Goal: Task Accomplishment & Management: Manage account settings

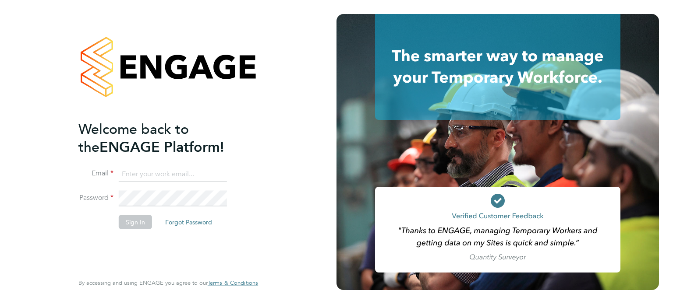
type input "lauren.southern@omniaoutsourcing.com"
click at [133, 221] on button "Sign In" at bounding box center [135, 222] width 33 height 14
click at [133, 221] on div "Sorry, we are having problems connecting to our services." at bounding box center [168, 152] width 336 height 304
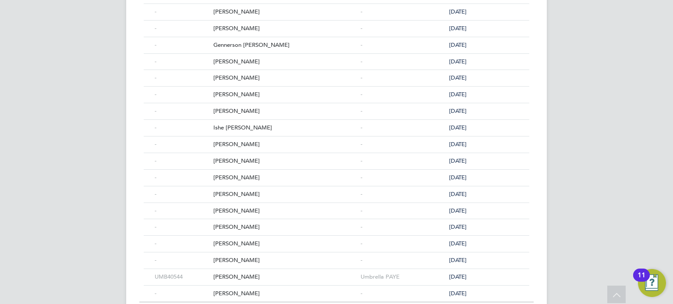
scroll to position [403, 0]
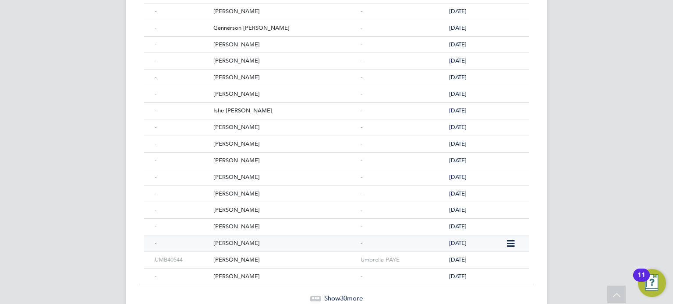
click at [256, 237] on div "[PERSON_NAME]" at bounding box center [284, 244] width 147 height 16
click at [214, 221] on div "[PERSON_NAME]" at bounding box center [284, 227] width 147 height 16
click at [224, 208] on div "[PERSON_NAME]" at bounding box center [284, 210] width 147 height 16
click at [211, 188] on div "Nicusor Serban" at bounding box center [284, 194] width 147 height 16
click at [248, 177] on div "Daniel-Sergiu Chirila" at bounding box center [284, 178] width 147 height 16
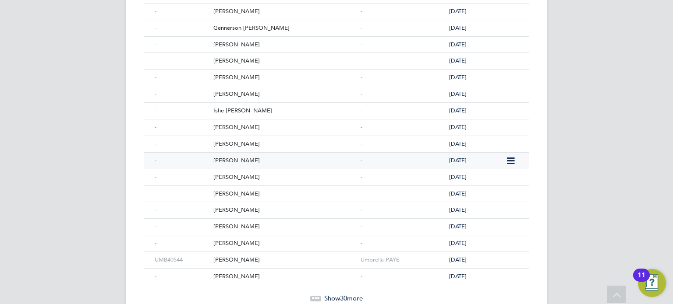
click at [216, 159] on div "Daniel Amankwah" at bounding box center [284, 161] width 147 height 16
click at [257, 142] on div "Cristian Vasile" at bounding box center [284, 144] width 147 height 16
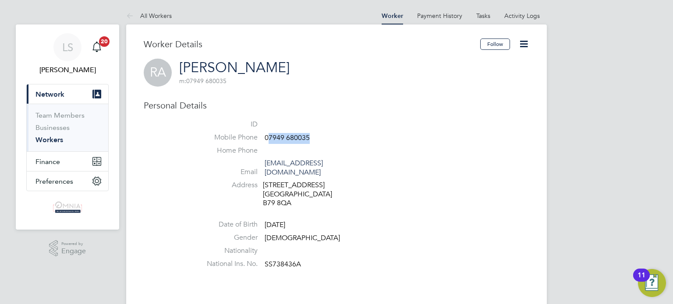
drag, startPoint x: 311, startPoint y: 137, endPoint x: 268, endPoint y: 137, distance: 43.8
click at [268, 137] on li "Mobile Phone [PHONE_NUMBER]" at bounding box center [362, 139] width 333 height 13
drag, startPoint x: 265, startPoint y: 138, endPoint x: 325, endPoint y: 137, distance: 60.9
click at [325, 137] on li "Mobile Phone 07949 680035" at bounding box center [362, 139] width 333 height 13
copy span "07949 680035"
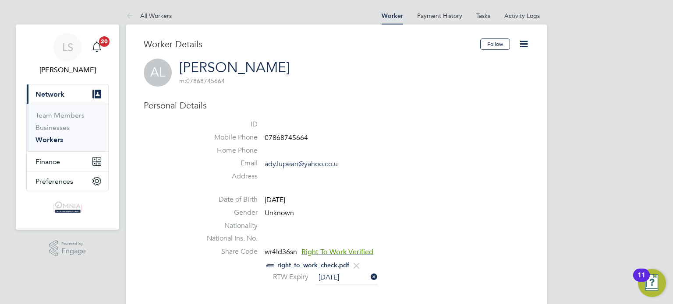
click at [527, 39] on icon at bounding box center [523, 44] width 11 height 11
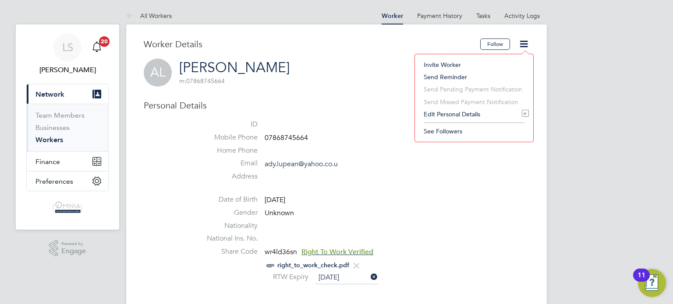
click at [463, 115] on li "Edit Personal Details e" at bounding box center [474, 114] width 110 height 12
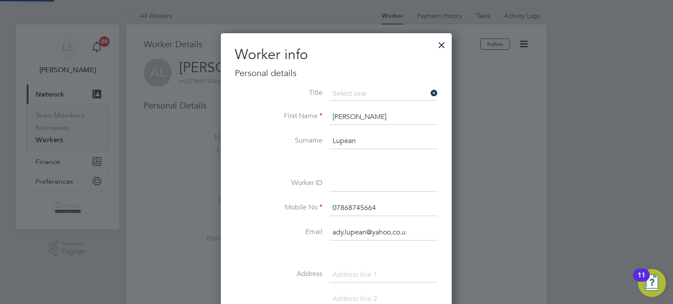
scroll to position [492, 231]
click at [375, 186] on input at bounding box center [383, 184] width 108 height 16
paste input "CIS34725"
type input "CIS34725"
click at [498, 191] on div at bounding box center [336, 152] width 673 height 304
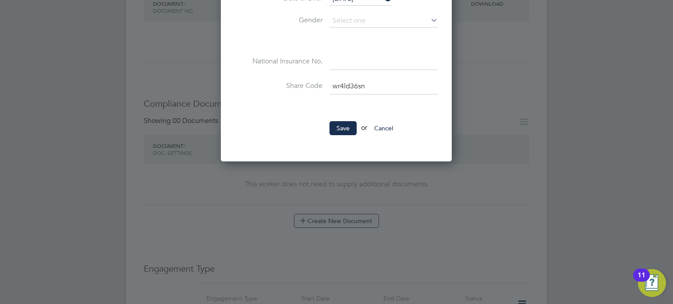
scroll to position [403, 0]
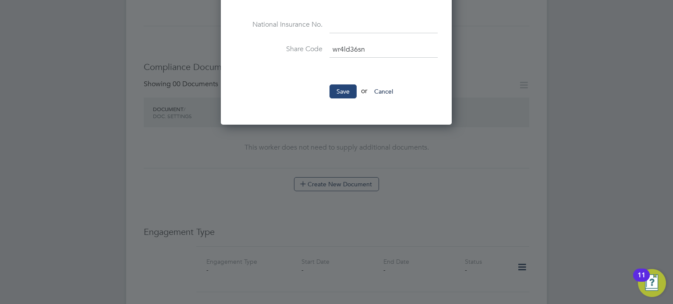
click at [347, 92] on li "Save or Cancel" at bounding box center [336, 96] width 203 height 23
click at [347, 92] on button "Save" at bounding box center [342, 92] width 27 height 14
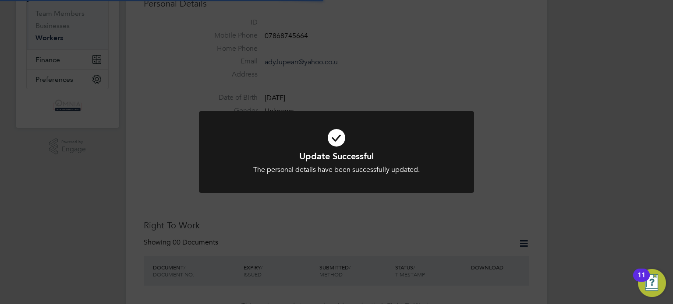
scroll to position [10, 0]
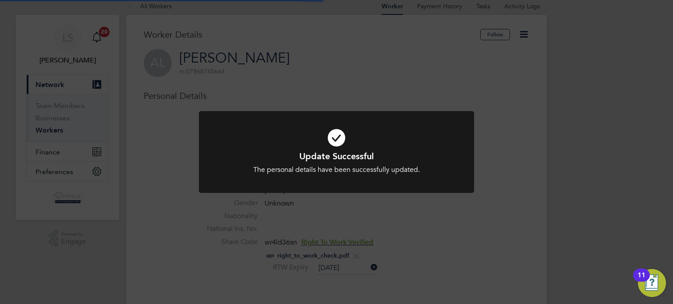
click at [502, 153] on div "Update Successful The personal details have been successfully updated. Cancel O…" at bounding box center [336, 152] width 673 height 304
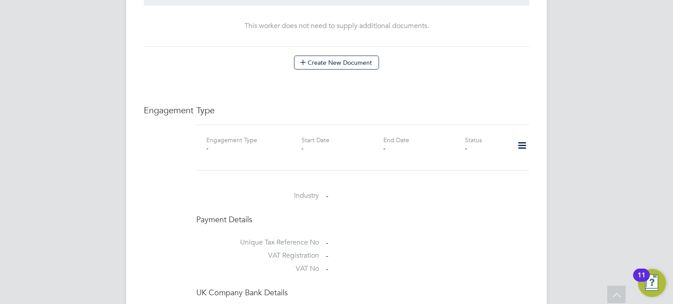
scroll to position [526, 0]
click at [520, 143] on icon at bounding box center [521, 145] width 15 height 20
click at [476, 178] on li "Add Engagement Type" at bounding box center [477, 181] width 99 height 12
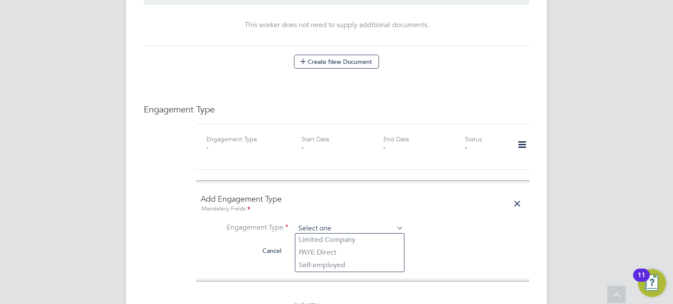
click at [384, 227] on input at bounding box center [349, 229] width 108 height 12
click at [352, 263] on li "Self-employed" at bounding box center [349, 265] width 109 height 13
type input "Self-employed"
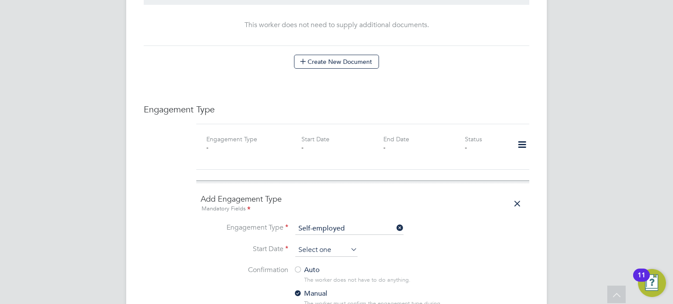
click at [339, 245] on input at bounding box center [326, 250] width 62 height 13
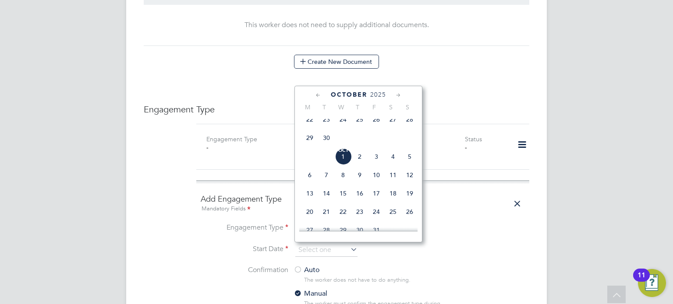
click at [347, 165] on span "[DATE]" at bounding box center [343, 157] width 17 height 17
type input "[DATE]"
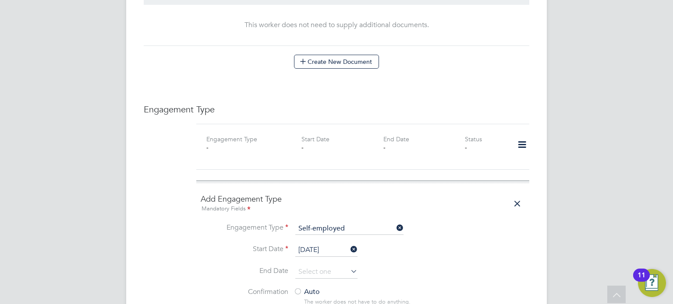
click at [297, 289] on div at bounding box center [297, 292] width 9 height 9
click at [465, 251] on li "Start Date 01 Oct 2025" at bounding box center [363, 255] width 324 height 22
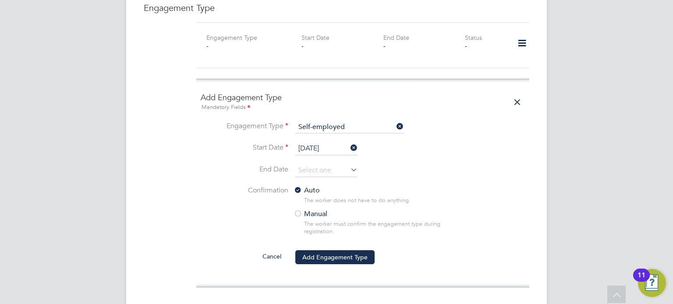
scroll to position [701, 0]
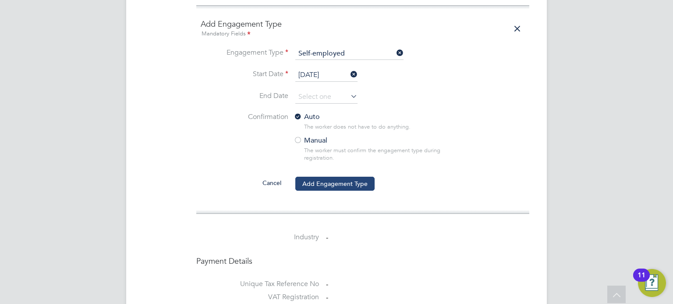
click at [368, 186] on button "Add Engagement Type" at bounding box center [334, 184] width 79 height 14
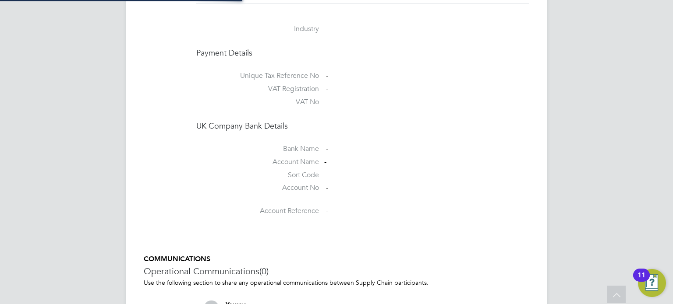
scroll to position [684, 0]
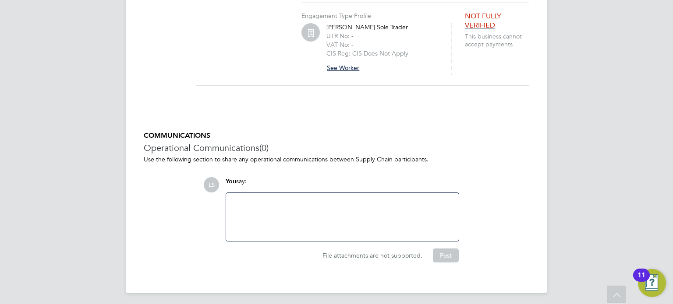
click at [336, 65] on button "See Worker" at bounding box center [346, 68] width 40 height 14
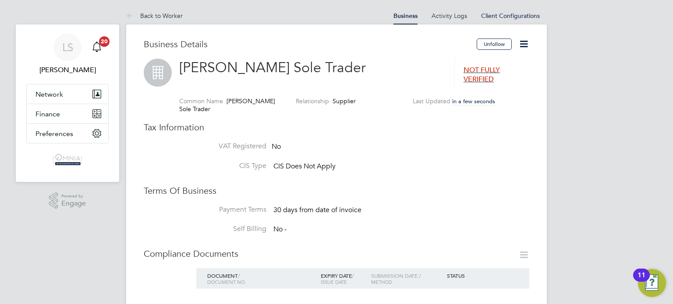
click at [527, 46] on icon at bounding box center [523, 44] width 11 height 11
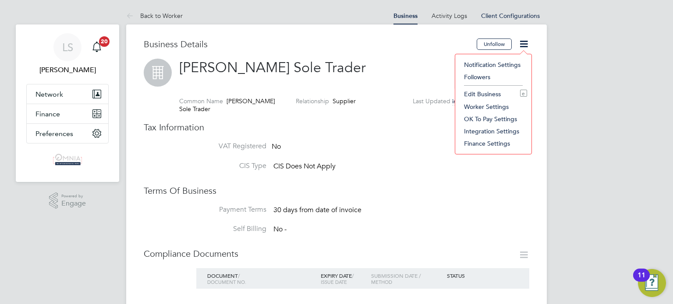
click at [484, 94] on li "Edit Business e" at bounding box center [493, 94] width 67 height 12
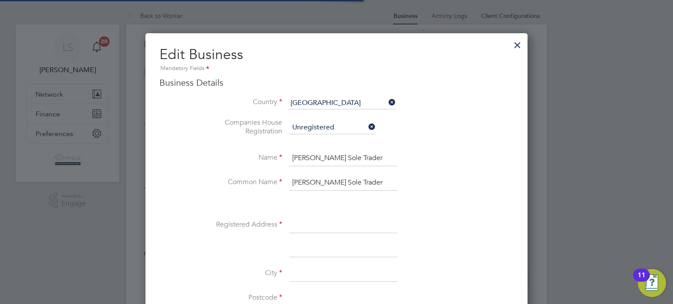
scroll to position [980, 382]
click at [302, 225] on input at bounding box center [343, 226] width 108 height 16
paste input "91 Morley Crescent West"
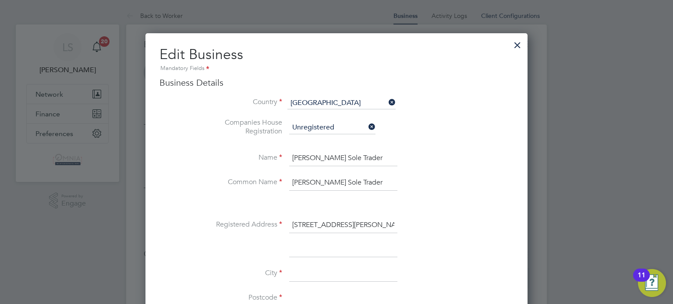
type input "91 Morley Crescent West"
click at [306, 278] on input at bounding box center [343, 274] width 108 height 16
type input "London"
click at [319, 299] on input at bounding box center [343, 299] width 108 height 16
paste input "HA7 2LL"
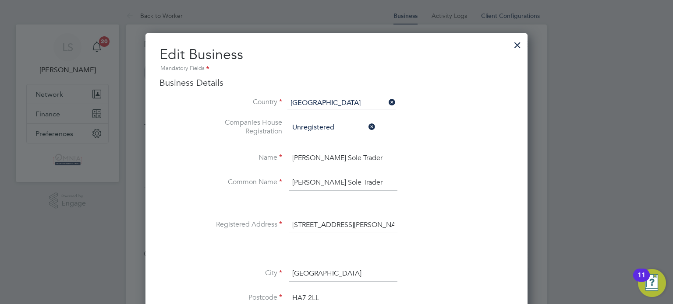
type input "HA7 2LL"
click at [590, 265] on div at bounding box center [336, 152] width 673 height 304
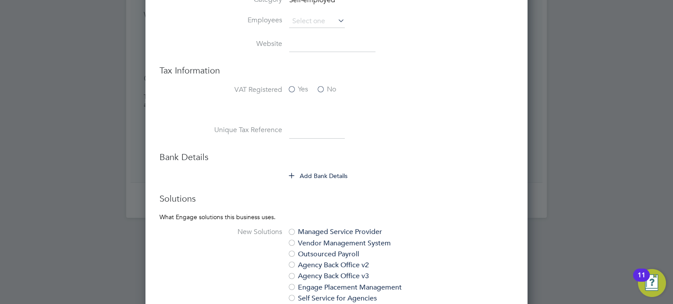
scroll to position [438, 0]
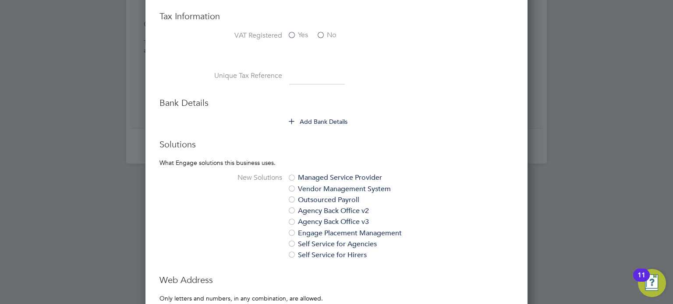
click at [340, 117] on button "Add Bank Details" at bounding box center [318, 121] width 59 height 9
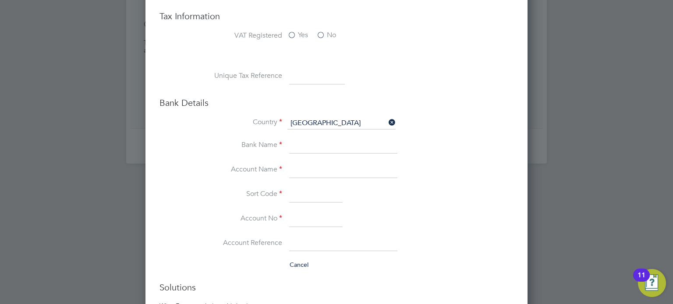
click at [305, 75] on input at bounding box center [317, 77] width 56 height 16
paste input "9299950764"
type input "9299950764"
click at [324, 142] on input at bounding box center [343, 146] width 108 height 16
click at [319, 163] on input at bounding box center [343, 171] width 108 height 16
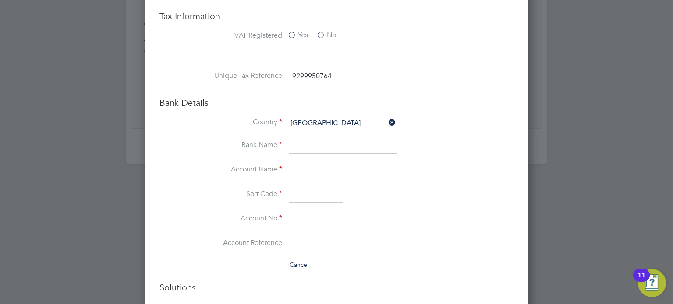
paste input "Adrian Lupean"
type input "Adrian Lupean"
click at [305, 217] on input at bounding box center [315, 220] width 53 height 16
paste input "10804760"
type input "10804760"
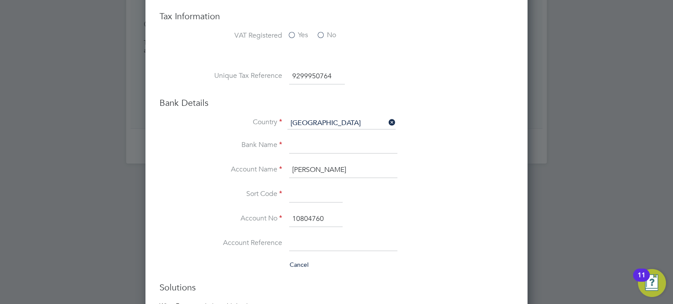
click at [303, 191] on input at bounding box center [315, 195] width 53 height 16
paste input "110733"
type input "11-07-33"
click at [299, 142] on input at bounding box center [343, 146] width 108 height 16
type input "Halifax"
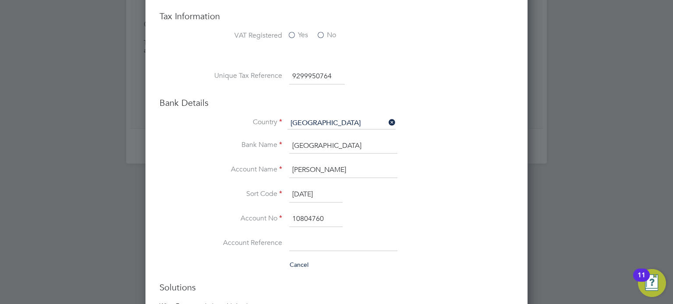
click at [412, 212] on li "Account No 10804760" at bounding box center [353, 224] width 319 height 25
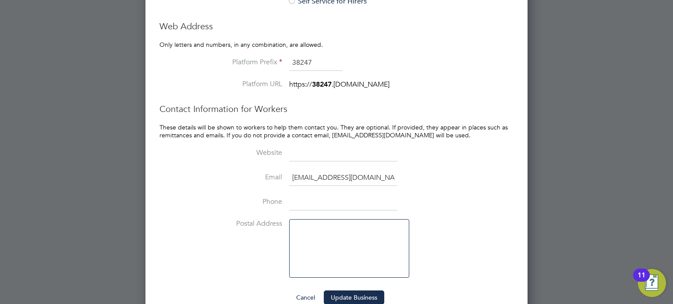
scroll to position [851, 0]
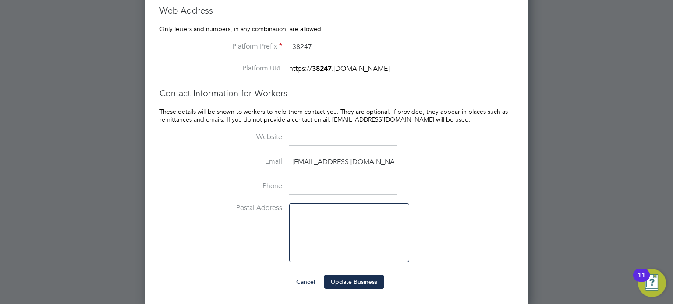
click at [352, 276] on button "Update Business" at bounding box center [354, 282] width 60 height 14
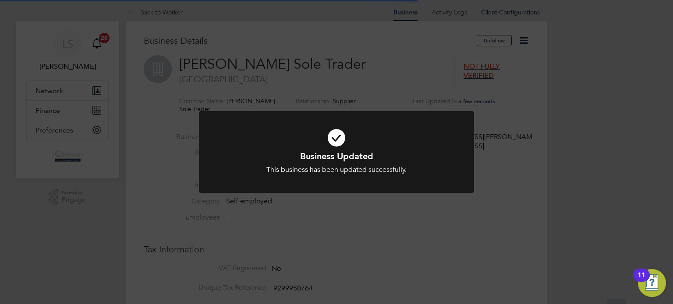
scroll to position [0, 0]
click at [445, 94] on div "Business Updated This business has been updated successfully. Cancel Okay" at bounding box center [336, 152] width 673 height 304
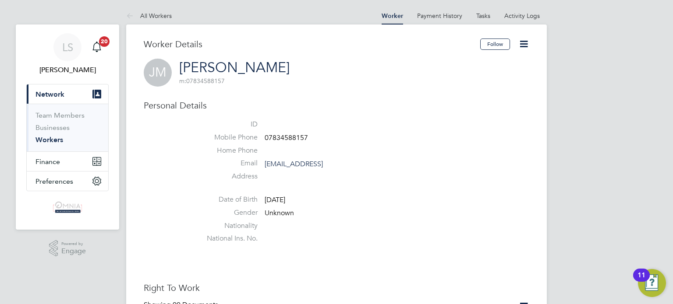
click at [286, 138] on span "07834588157" at bounding box center [286, 138] width 43 height 9
copy span "07834588157"
click at [523, 39] on icon at bounding box center [523, 44] width 11 height 11
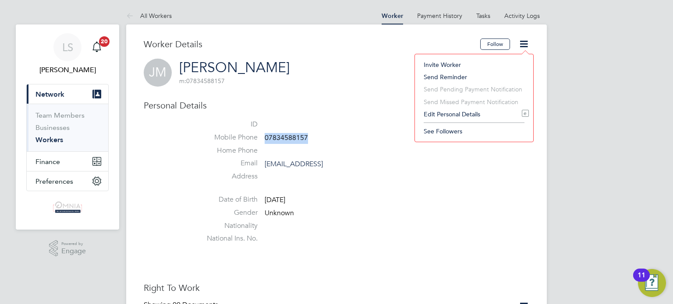
click at [484, 112] on li "Edit Personal Details e" at bounding box center [474, 114] width 110 height 12
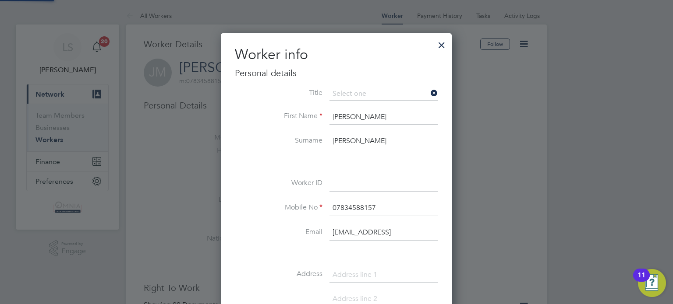
scroll to position [492, 231]
click at [386, 185] on input at bounding box center [383, 184] width 108 height 16
paste input "CIS32431"
type input "CIS32431"
click at [572, 218] on div at bounding box center [336, 152] width 673 height 304
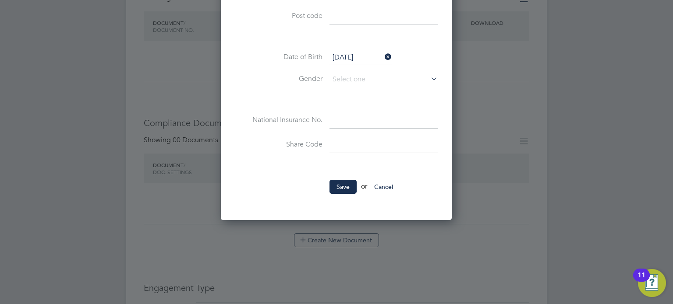
scroll to position [333, 0]
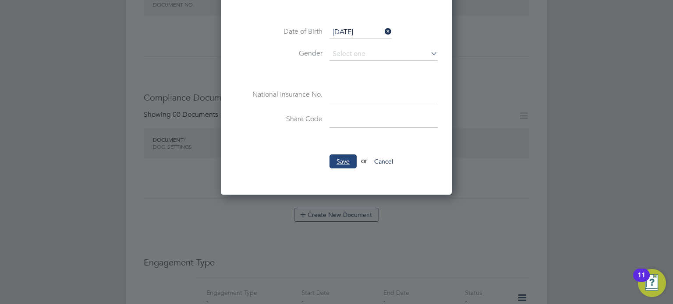
click at [338, 156] on button "Save" at bounding box center [342, 162] width 27 height 14
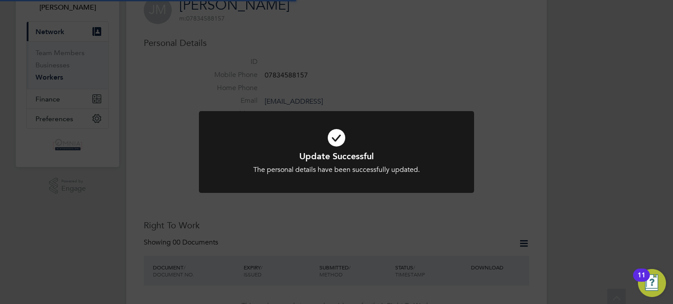
scroll to position [0, 0]
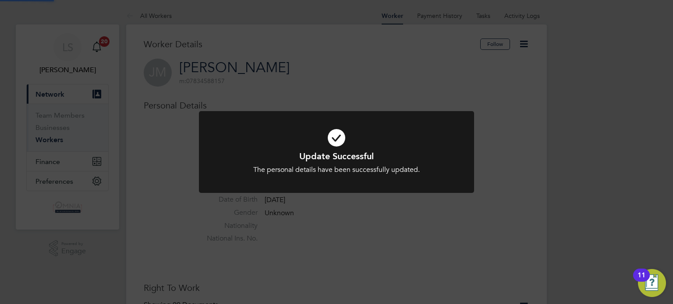
click at [356, 108] on div "Update Successful The personal details have been successfully updated. Cancel O…" at bounding box center [336, 152] width 673 height 304
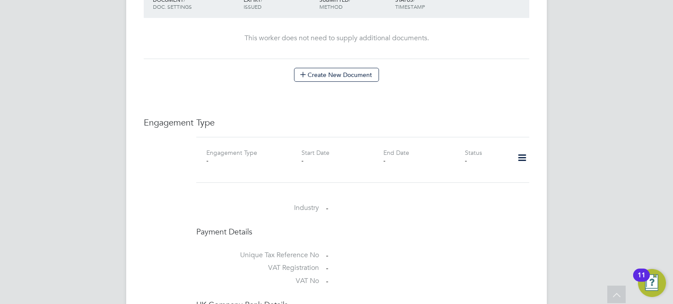
scroll to position [491, 0]
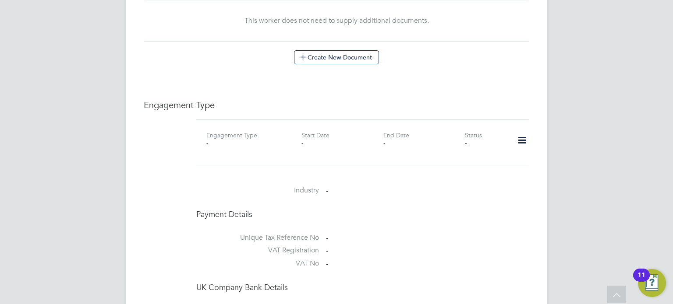
click at [522, 141] on icon at bounding box center [521, 141] width 15 height 20
click at [472, 176] on li "Add Engagement Type" at bounding box center [477, 178] width 99 height 12
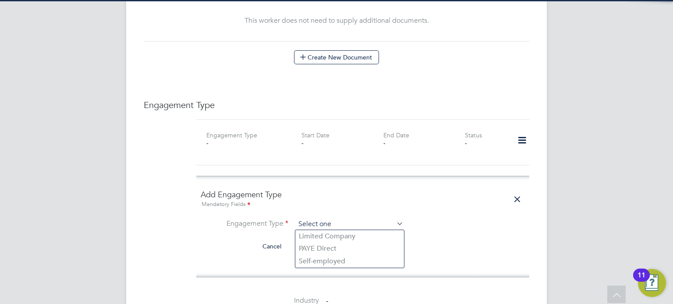
click at [355, 223] on input at bounding box center [349, 225] width 108 height 12
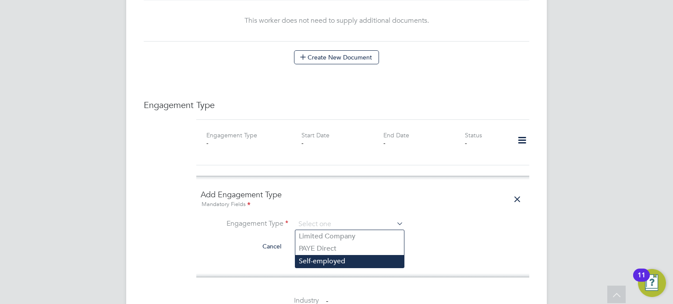
click at [345, 261] on li "Self-employed" at bounding box center [349, 261] width 109 height 13
type input "Self-employed"
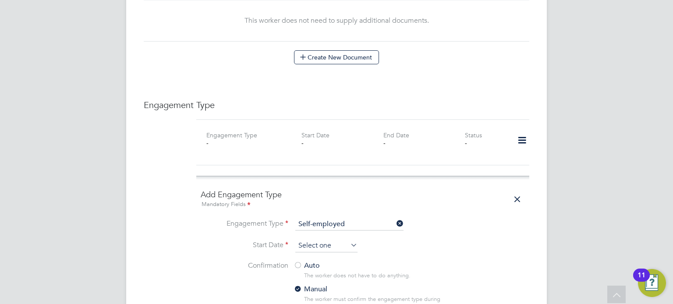
click at [332, 248] on input at bounding box center [326, 246] width 62 height 13
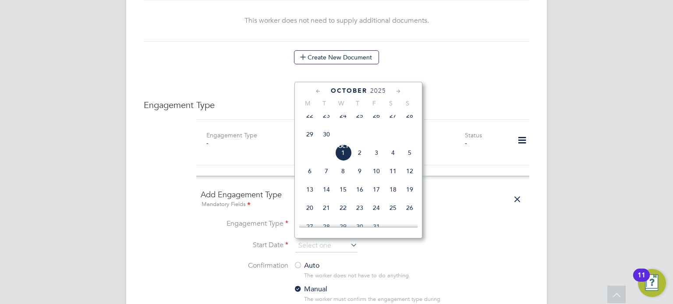
click at [344, 158] on span "[DATE]" at bounding box center [343, 153] width 17 height 17
type input "[DATE]"
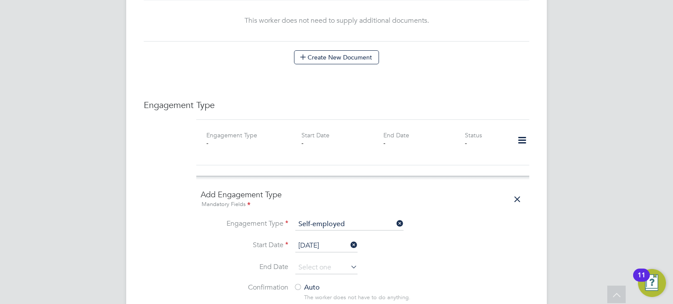
click at [301, 287] on div at bounding box center [297, 288] width 9 height 9
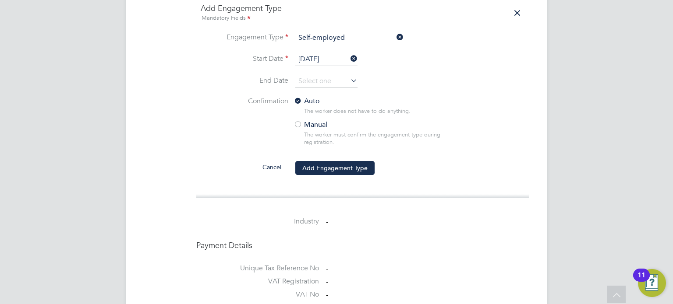
scroll to position [701, 0]
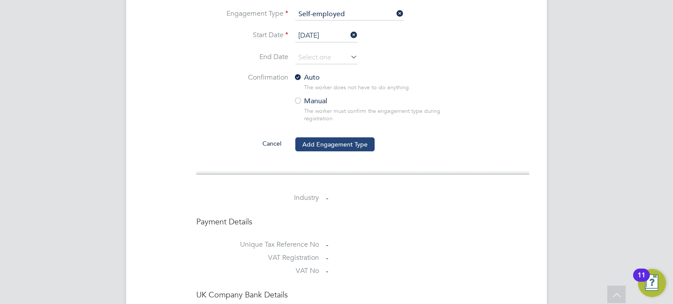
click at [371, 145] on button "Add Engagement Type" at bounding box center [334, 145] width 79 height 14
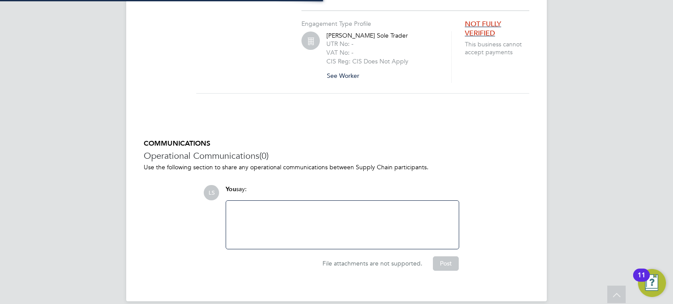
scroll to position [645, 0]
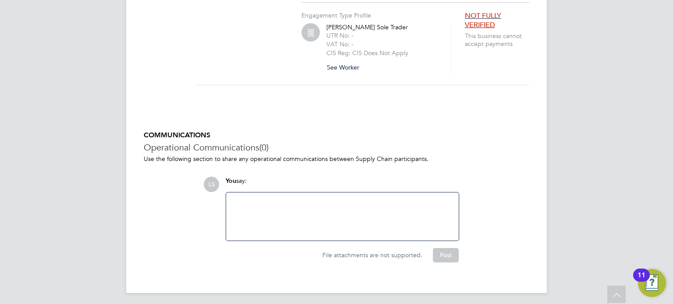
click at [350, 62] on button "See Worker" at bounding box center [346, 67] width 40 height 14
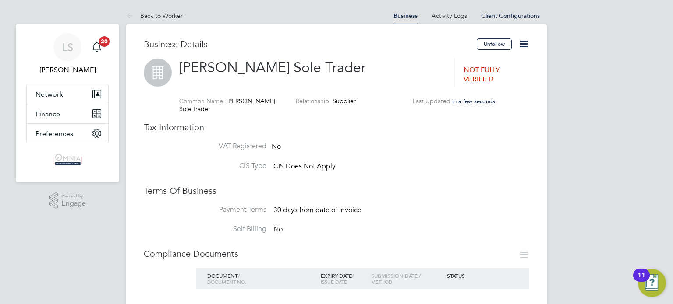
click at [519, 44] on icon at bounding box center [523, 44] width 11 height 11
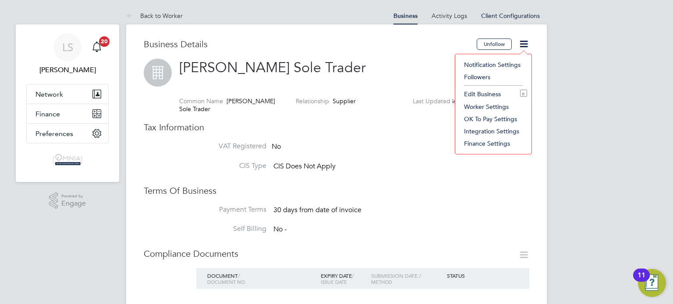
click at [495, 96] on li "Edit Business e" at bounding box center [493, 94] width 67 height 12
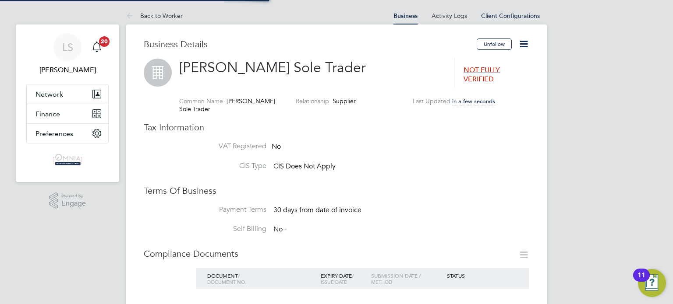
type input "[GEOGRAPHIC_DATA]"
type input "James Mcdermott Sole Trader"
type input "Construction"
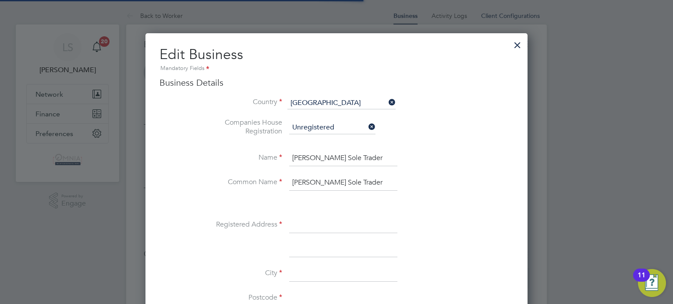
scroll to position [980, 382]
click at [303, 230] on input at bounding box center [343, 226] width 108 height 16
paste input "58 Peebles Court"
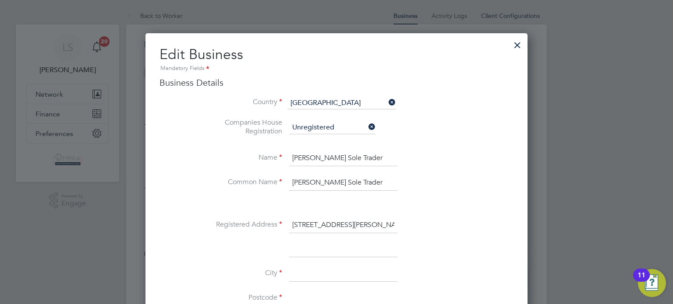
type input "58 Peebles Court"
click at [315, 279] on input at bounding box center [343, 274] width 108 height 16
type input "London"
click at [305, 296] on input at bounding box center [343, 299] width 108 height 16
paste input "CR0 4WJ"
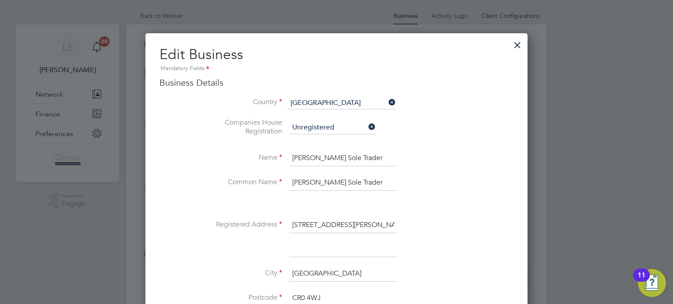
type input "CR0 4WJ"
click at [651, 176] on div at bounding box center [336, 152] width 673 height 304
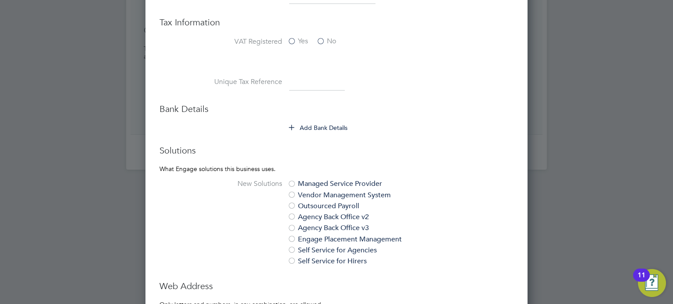
scroll to position [438, 0]
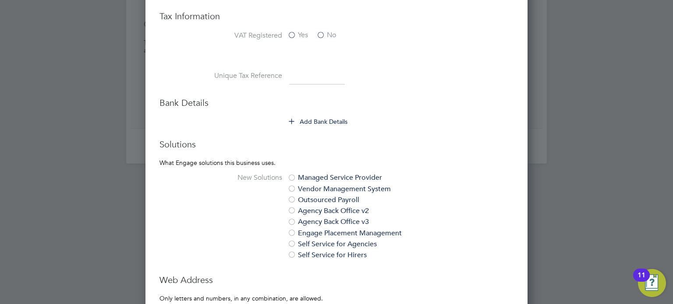
click at [297, 74] on input at bounding box center [317, 77] width 56 height 16
paste input "2536241605"
type input "2536241605"
click at [308, 121] on button "Add Bank Details" at bounding box center [318, 121] width 59 height 9
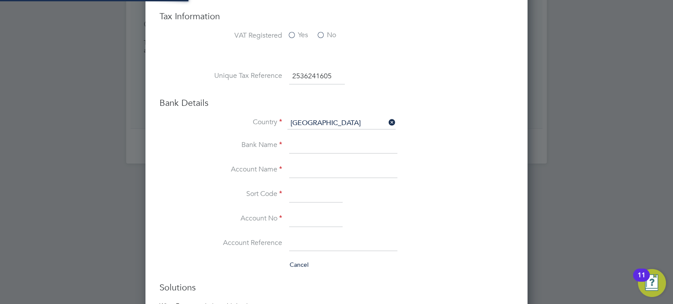
scroll to position [1123, 382]
click at [317, 170] on input at bounding box center [343, 171] width 108 height 16
paste input "James Mc Dermott"
type input "James Mc Dermott"
click at [322, 212] on input at bounding box center [315, 220] width 53 height 16
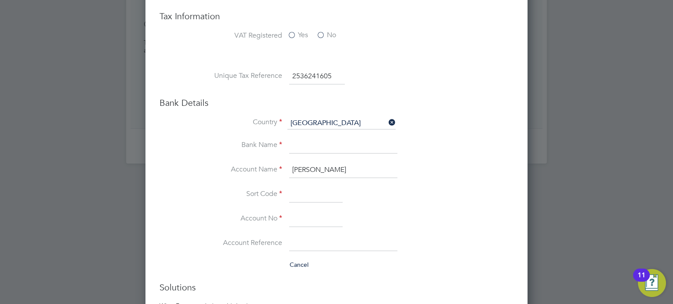
paste input "13363694"
type input "13363694"
click at [315, 189] on input at bounding box center [315, 195] width 53 height 16
paste input "209260"
type input "20-92-60"
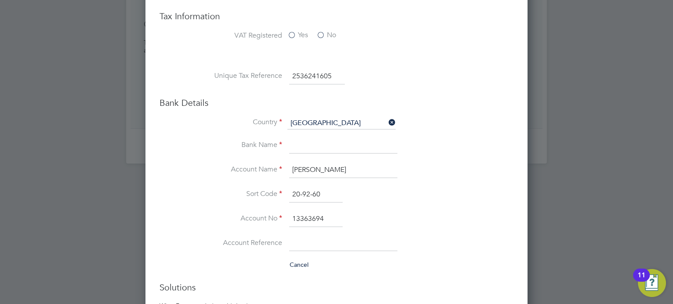
click at [345, 145] on input at bounding box center [343, 146] width 108 height 16
type input "Barclays"
click at [550, 213] on div at bounding box center [336, 152] width 673 height 304
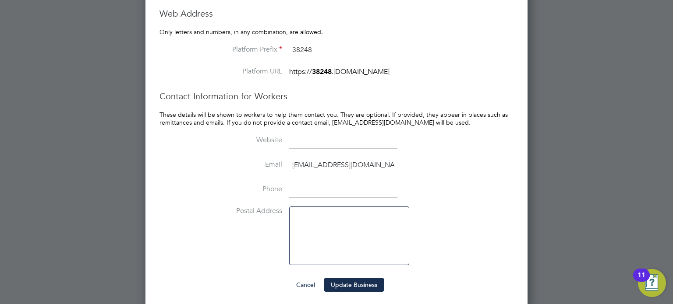
scroll to position [851, 0]
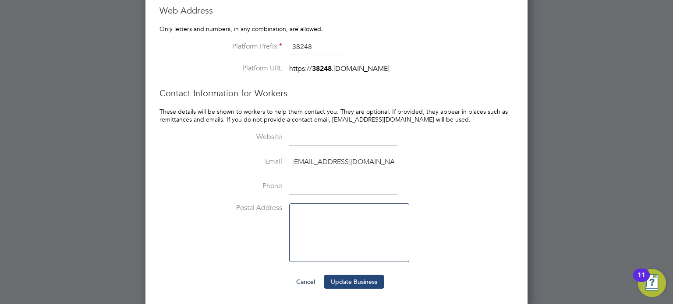
click at [364, 277] on button "Update Business" at bounding box center [354, 282] width 60 height 14
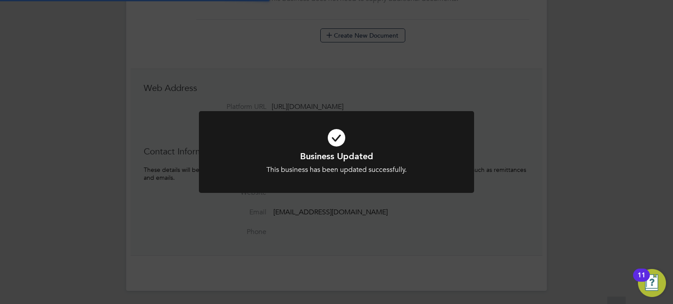
scroll to position [0, 0]
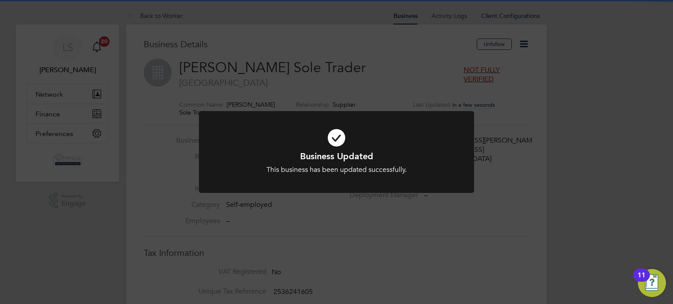
click at [364, 277] on div "Business Updated This business has been updated successfully. Cancel Okay" at bounding box center [336, 152] width 673 height 304
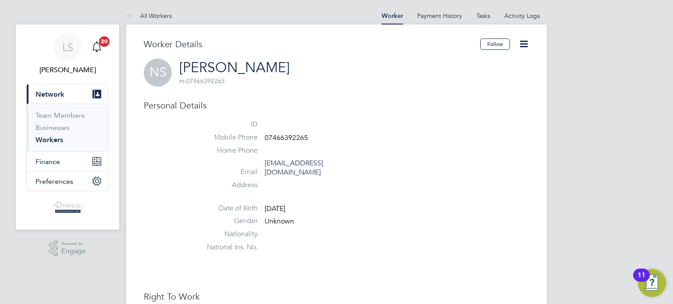
click at [295, 133] on li "Mobile Phone 07466392265" at bounding box center [362, 139] width 333 height 13
click at [295, 136] on li "Mobile Phone 07466392265" at bounding box center [362, 139] width 333 height 13
copy span "07466392265"
click at [526, 43] on icon at bounding box center [523, 44] width 11 height 11
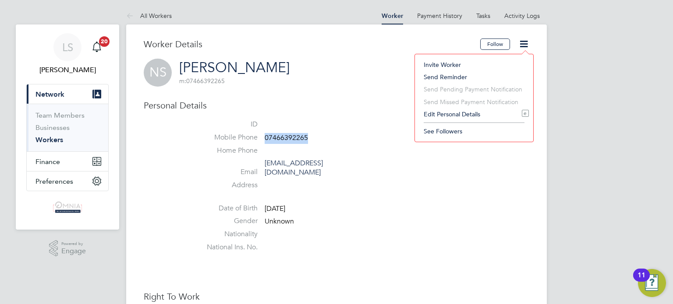
click at [470, 113] on li "Edit Personal Details e" at bounding box center [474, 114] width 110 height 12
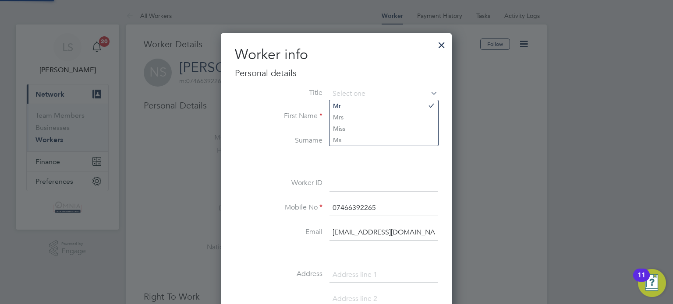
scroll to position [492, 231]
click at [363, 179] on input at bounding box center [383, 184] width 108 height 16
paste input "CIS34230"
type input "CIS34230"
click at [475, 195] on div at bounding box center [336, 152] width 673 height 304
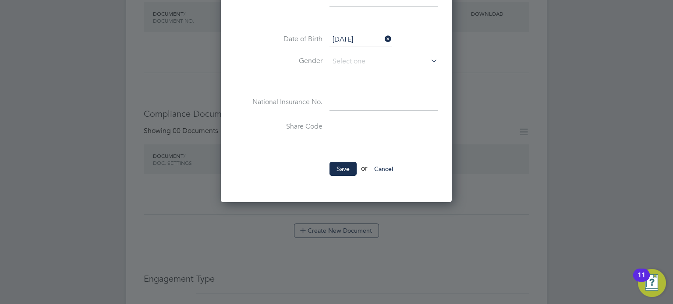
scroll to position [350, 0]
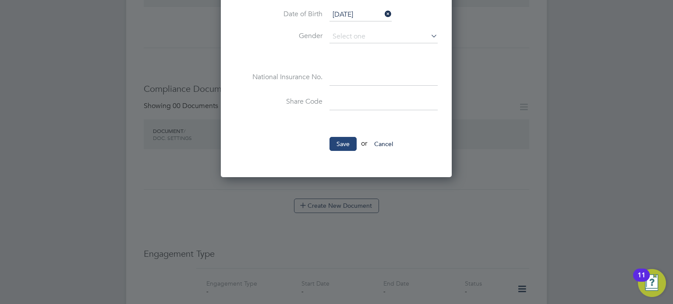
click at [350, 141] on button "Save" at bounding box center [342, 144] width 27 height 14
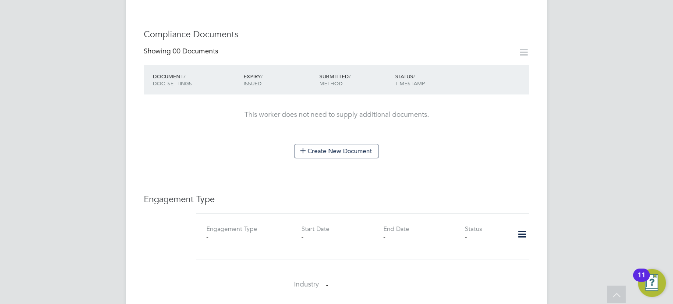
scroll to position [473, 0]
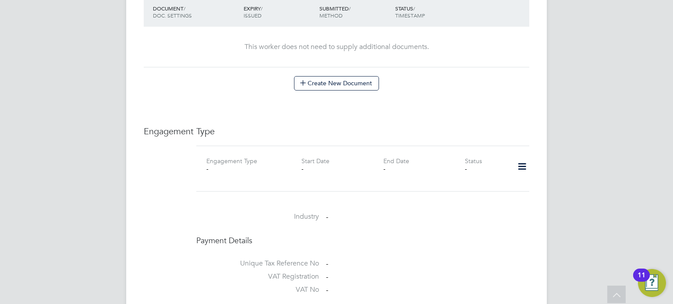
click at [526, 159] on icon at bounding box center [521, 167] width 15 height 20
click at [461, 193] on li "Add Engagement Type" at bounding box center [477, 195] width 99 height 12
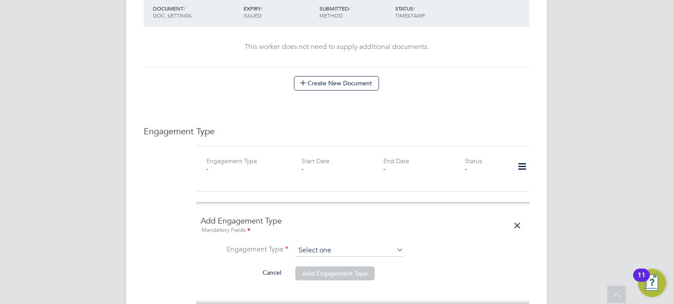
click at [336, 245] on input at bounding box center [349, 251] width 108 height 12
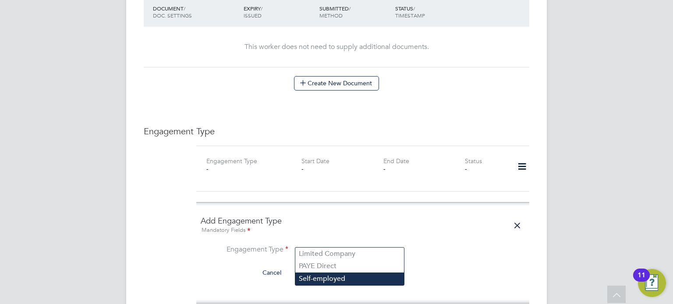
click at [323, 279] on li "Self-employed" at bounding box center [349, 279] width 109 height 13
type input "Self-employed"
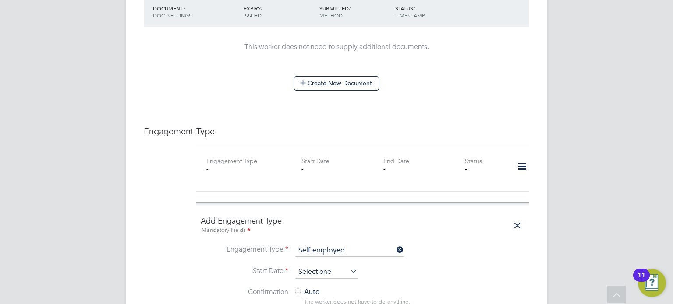
click at [316, 266] on input at bounding box center [326, 272] width 62 height 13
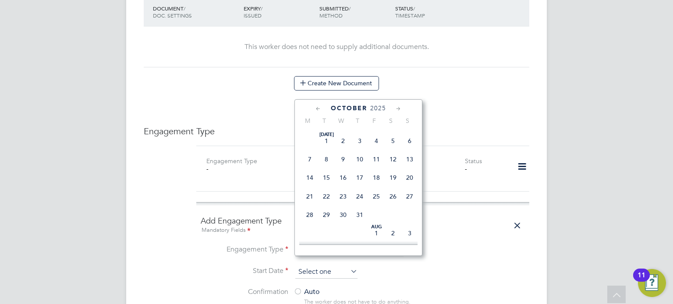
scroll to position [248, 0]
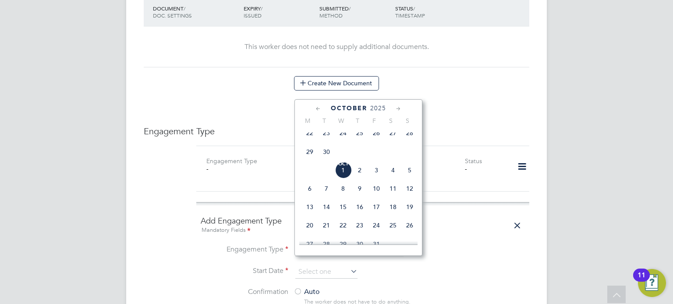
click at [347, 177] on span "Oct 1" at bounding box center [343, 170] width 17 height 17
type input "01 Oct 2025"
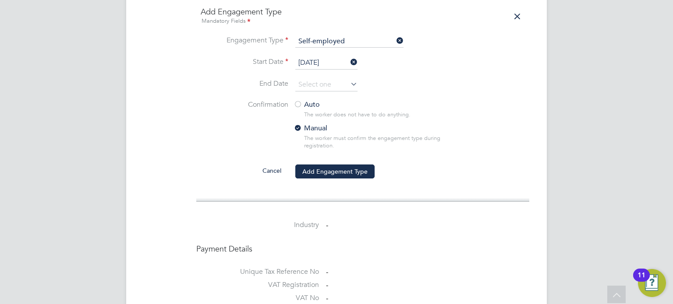
scroll to position [683, 0]
click at [300, 100] on div at bounding box center [297, 104] width 9 height 9
click at [314, 164] on button "Add Engagement Type" at bounding box center [334, 171] width 79 height 14
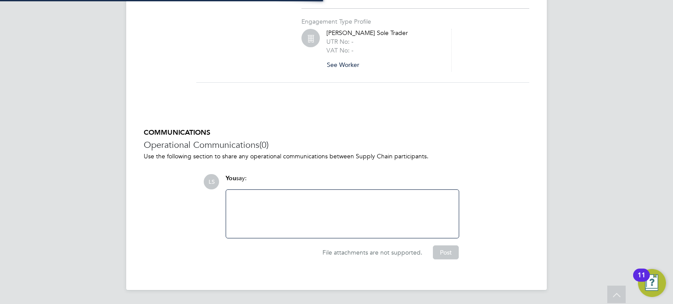
scroll to position [645, 0]
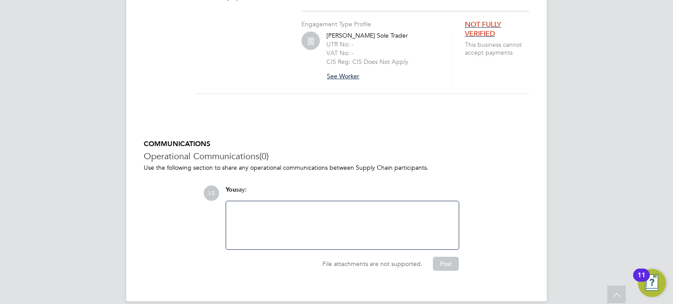
click at [343, 69] on button "See Worker" at bounding box center [346, 76] width 40 height 14
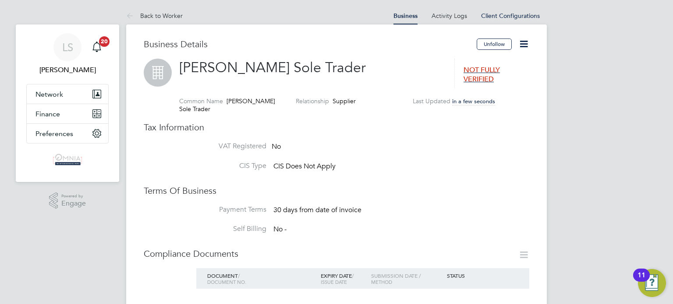
click at [525, 43] on icon at bounding box center [523, 44] width 11 height 11
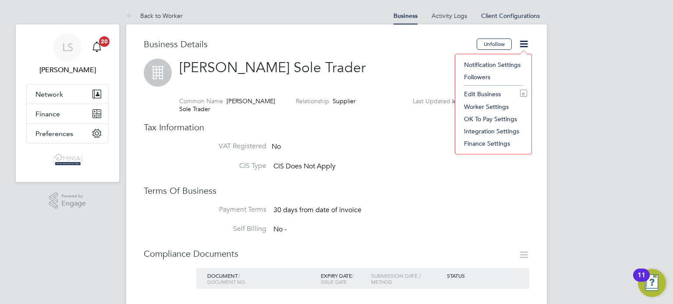
click at [470, 94] on li "Edit Business e" at bounding box center [493, 94] width 67 height 12
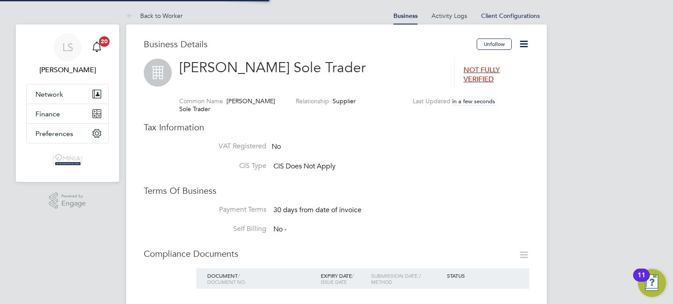
type input "United Kingdom"
type input "Nicusor Serban Sole Trader"
type input "Construction"
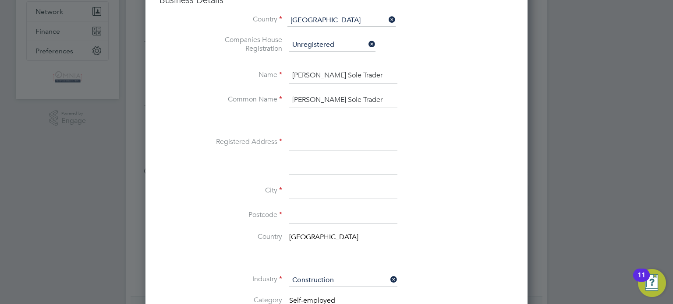
scroll to position [88, 0]
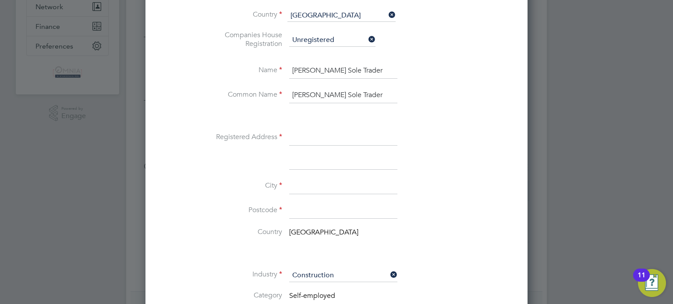
click at [323, 134] on input at bounding box center [343, 138] width 108 height 16
paste input "37 Crest Road"
type input "37 Crest Road"
click at [302, 187] on input at bounding box center [343, 187] width 108 height 16
type input "London"
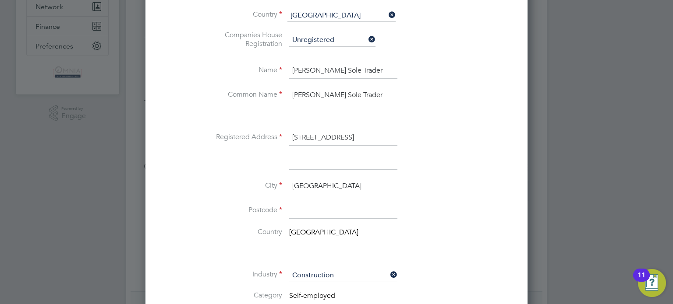
click at [325, 213] on input at bounding box center [343, 211] width 108 height 16
paste input "NW2 7LY"
type input "NW2 7LY"
click at [648, 175] on div at bounding box center [336, 152] width 673 height 304
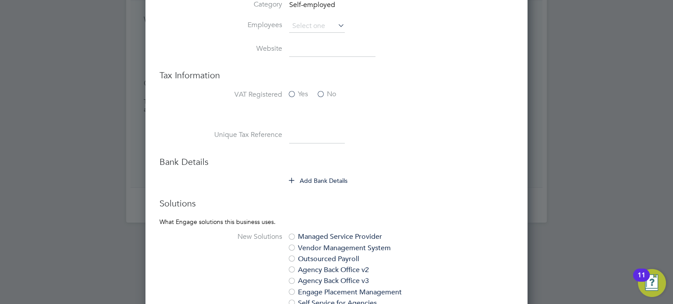
scroll to position [456, 0]
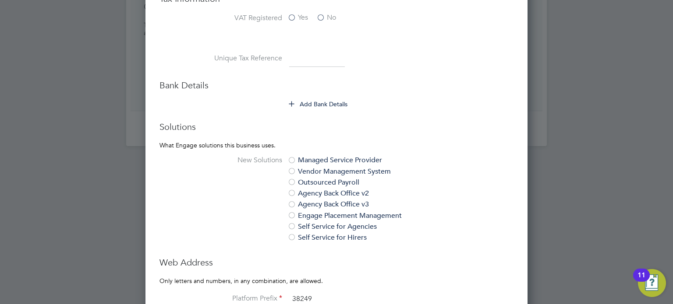
click at [341, 100] on button "Add Bank Details" at bounding box center [318, 104] width 59 height 9
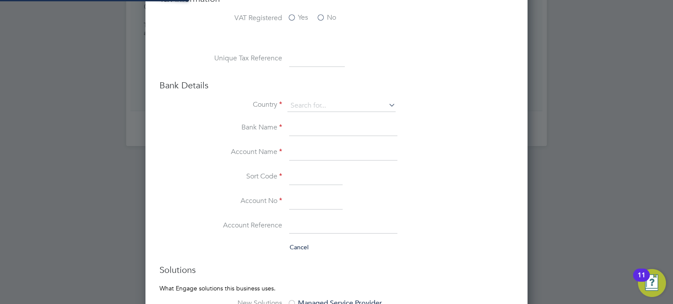
type input "United Kingdom"
click at [318, 57] on input at bounding box center [317, 59] width 56 height 16
paste input "9325093264"
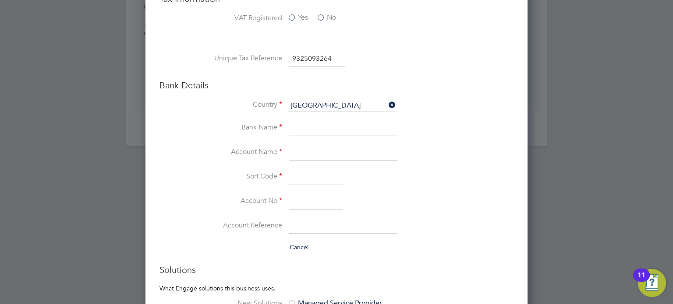
type input "9325093264"
click at [307, 156] on input at bounding box center [343, 153] width 108 height 16
paste input "N M Serban"
type input "N M Serban"
click at [300, 200] on input at bounding box center [315, 202] width 53 height 16
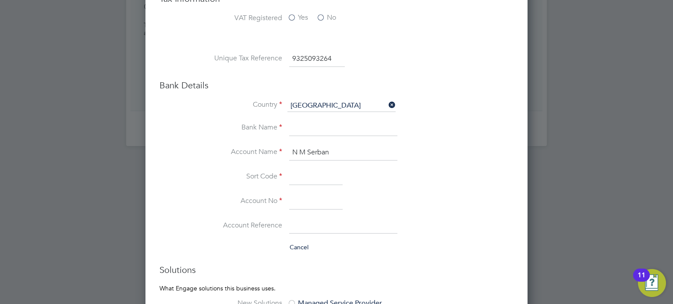
paste input "80416681"
type input "80416681"
click at [325, 170] on input at bounding box center [315, 178] width 53 height 16
paste input "202595"
type input "20-25-95"
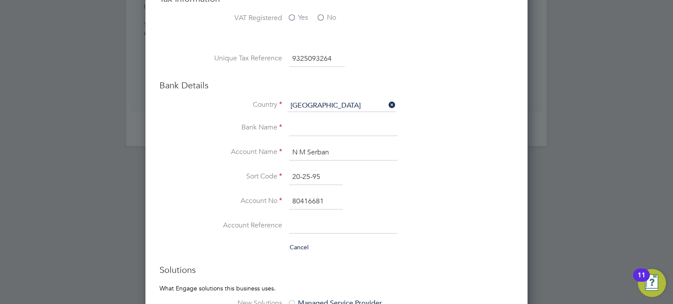
click at [300, 130] on input at bounding box center [343, 129] width 108 height 16
type input "Barclays"
click at [522, 237] on div "Edit Business Mandatory Fields Business Details Country United Kingdom Companie…" at bounding box center [336, 140] width 382 height 1124
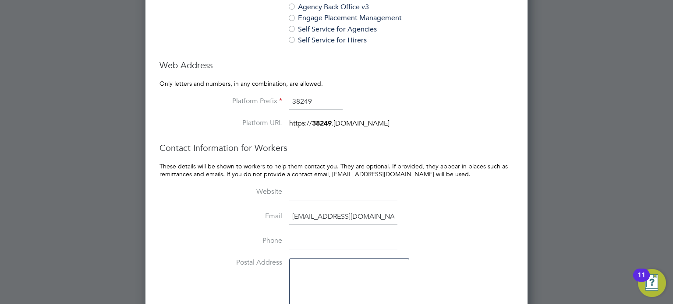
scroll to position [851, 0]
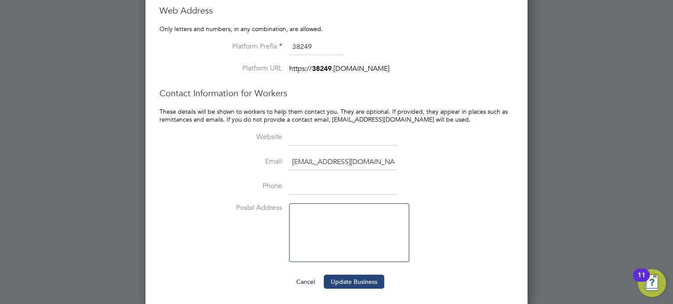
click at [381, 275] on button "Update Business" at bounding box center [354, 282] width 60 height 14
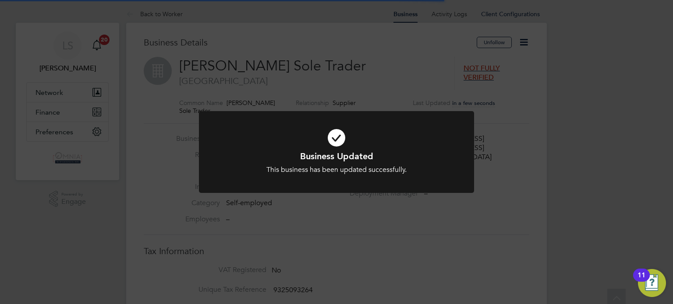
scroll to position [0, 0]
click at [413, 251] on div "Business Updated This business has been updated successfully. Cancel Okay" at bounding box center [336, 152] width 673 height 304
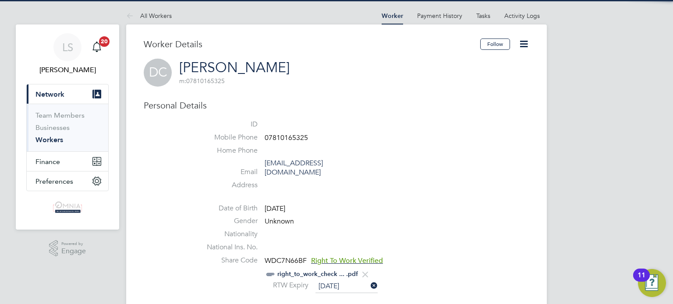
click at [284, 138] on span "07810165325" at bounding box center [286, 138] width 43 height 9
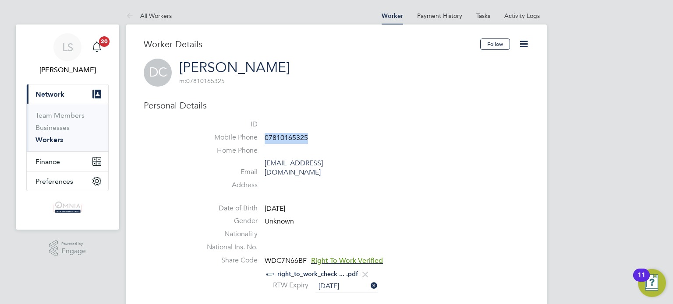
click at [284, 138] on span "07810165325" at bounding box center [286, 138] width 43 height 9
copy span "07810165325"
click at [523, 47] on icon at bounding box center [523, 44] width 11 height 11
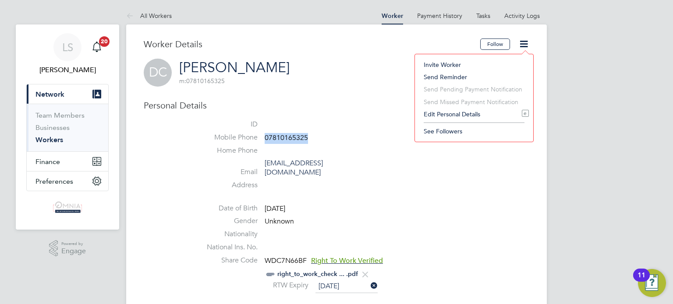
click at [472, 116] on li "Edit Personal Details e" at bounding box center [474, 114] width 110 height 12
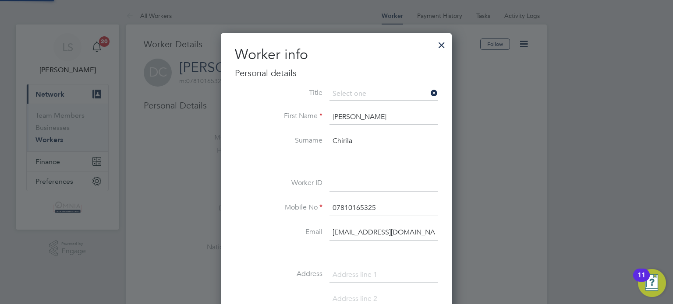
scroll to position [492, 231]
click at [352, 180] on input at bounding box center [383, 184] width 108 height 16
paste input "CIS34225"
type input "CIS34225"
click at [504, 220] on div at bounding box center [336, 152] width 673 height 304
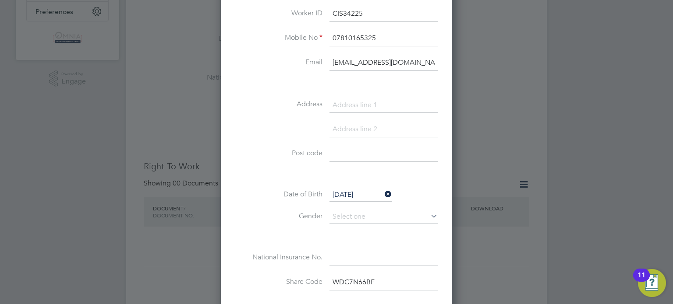
scroll to position [210, 0]
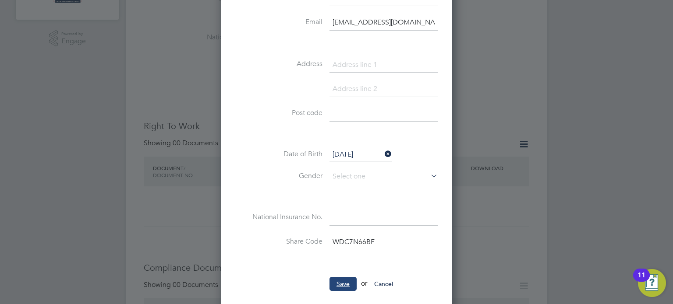
click at [356, 278] on button "Save" at bounding box center [342, 284] width 27 height 14
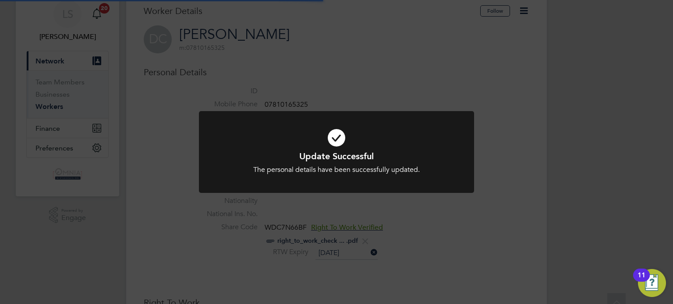
scroll to position [0, 0]
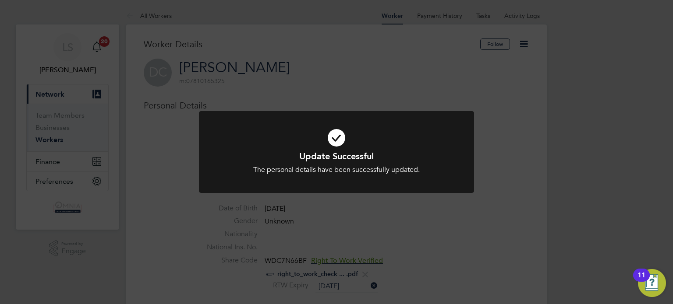
click at [356, 278] on div "Update Successful The personal details have been successfully updated. Cancel O…" at bounding box center [336, 152] width 673 height 304
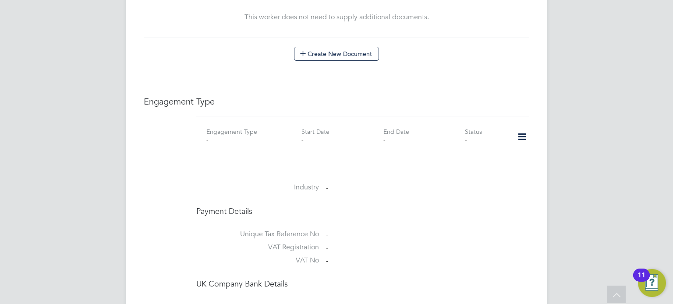
scroll to position [543, 0]
click at [517, 126] on icon at bounding box center [521, 136] width 15 height 20
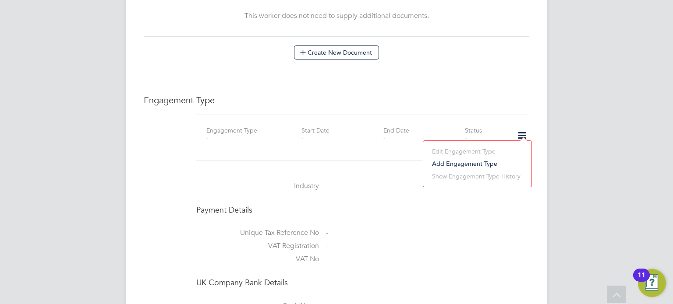
click at [480, 159] on li "Add Engagement Type" at bounding box center [477, 164] width 99 height 12
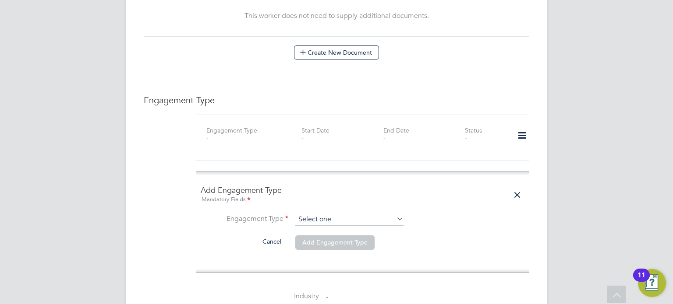
click at [349, 214] on input at bounding box center [349, 220] width 108 height 12
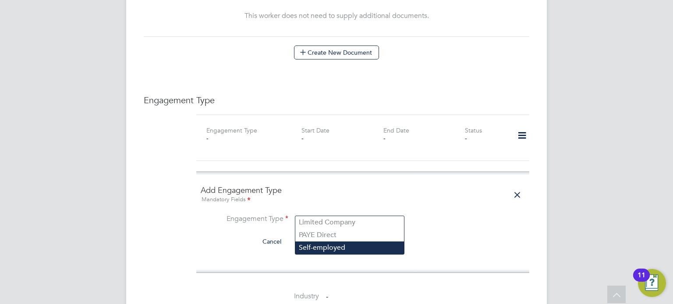
click at [336, 248] on li "Self-employed" at bounding box center [349, 248] width 109 height 13
type input "Self-employed"
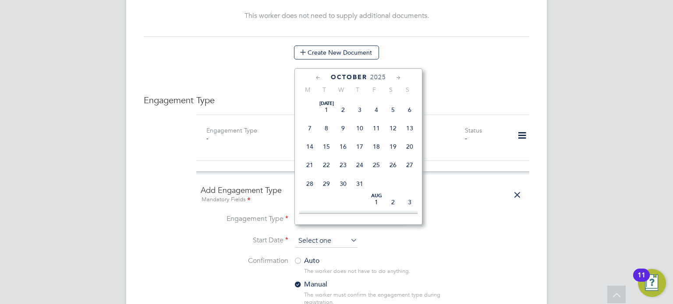
click at [329, 235] on input at bounding box center [326, 241] width 62 height 13
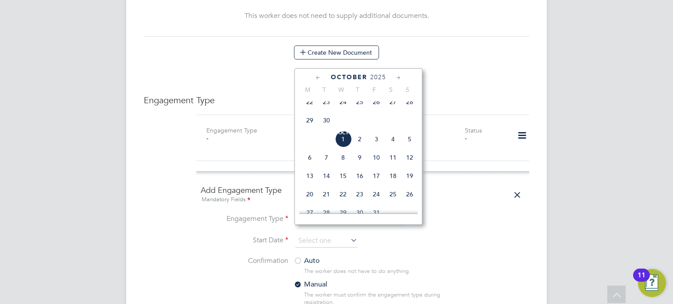
click at [345, 147] on span "[DATE]" at bounding box center [343, 139] width 17 height 17
type input "[DATE]"
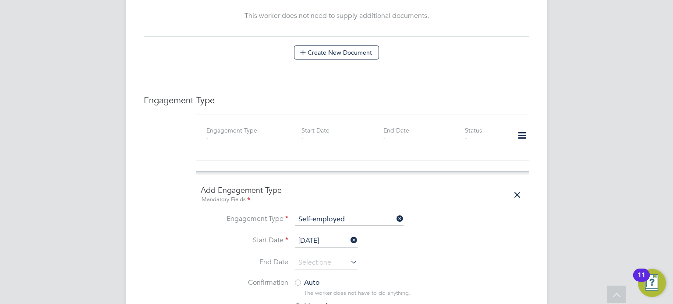
click at [300, 279] on div at bounding box center [297, 283] width 9 height 9
click at [429, 258] on li "End Date" at bounding box center [363, 268] width 324 height 22
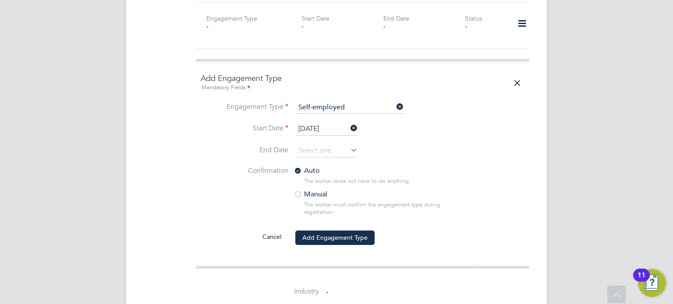
scroll to position [753, 0]
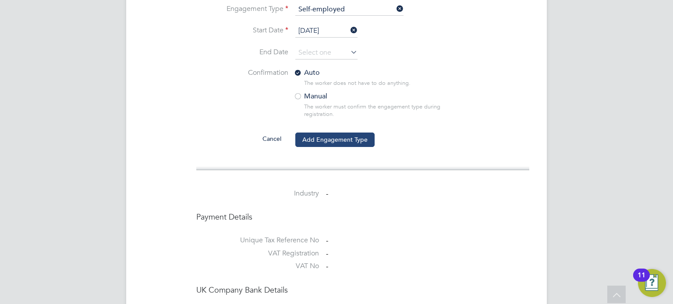
click at [358, 134] on button "Add Engagement Type" at bounding box center [334, 140] width 79 height 14
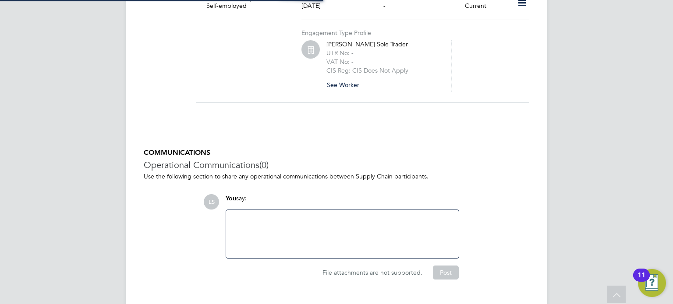
scroll to position [684, 0]
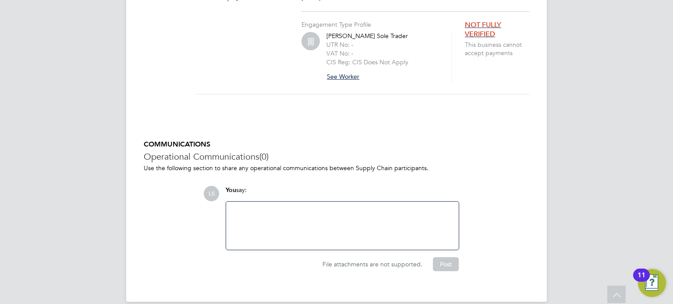
click at [352, 70] on button "See Worker" at bounding box center [346, 77] width 40 height 14
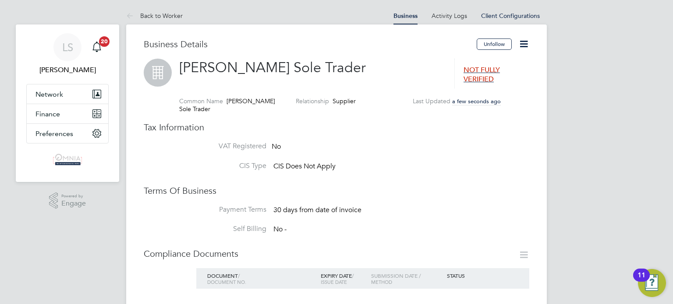
click at [520, 39] on icon at bounding box center [523, 44] width 11 height 11
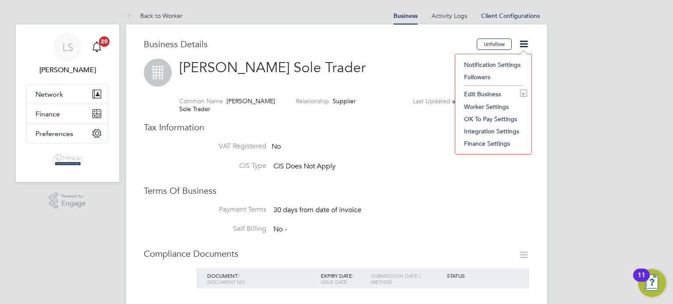
click at [487, 95] on li "Edit Business e" at bounding box center [493, 94] width 67 height 12
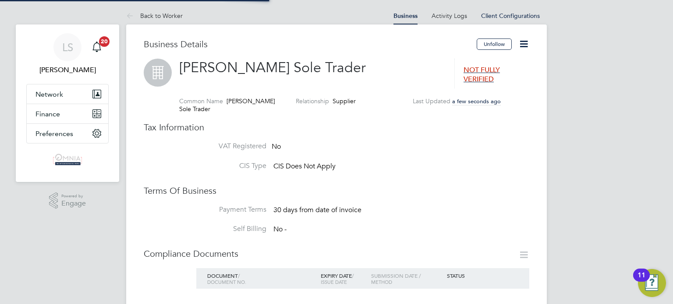
type input "[GEOGRAPHIC_DATA]"
type input "[PERSON_NAME] Sole Trader"
type input "Construction"
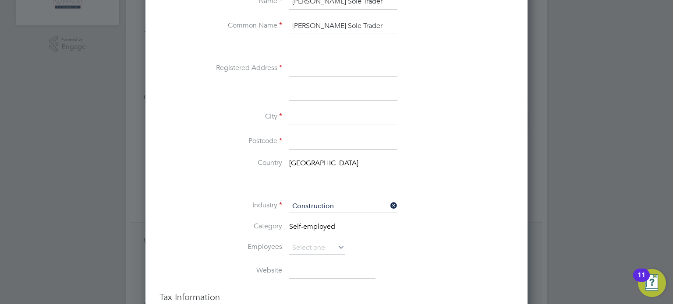
scroll to position [158, 0]
click at [318, 67] on input at bounding box center [343, 68] width 108 height 16
paste input "[STREET_ADDRESS]"
type input "[STREET_ADDRESS]"
click at [298, 118] on input at bounding box center [343, 117] width 108 height 16
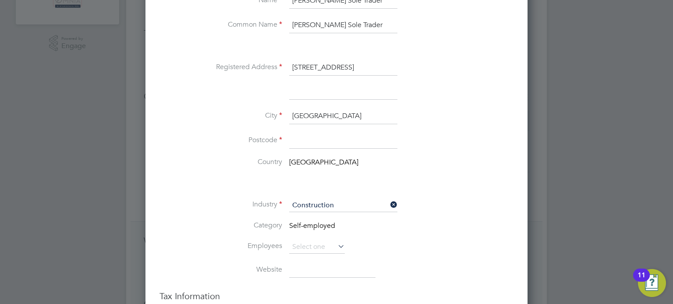
type input "[GEOGRAPHIC_DATA]"
click at [325, 140] on input at bounding box center [343, 141] width 108 height 16
paste input "E12 6JX"
type input "E12 6JX"
click at [553, 187] on div at bounding box center [336, 152] width 673 height 304
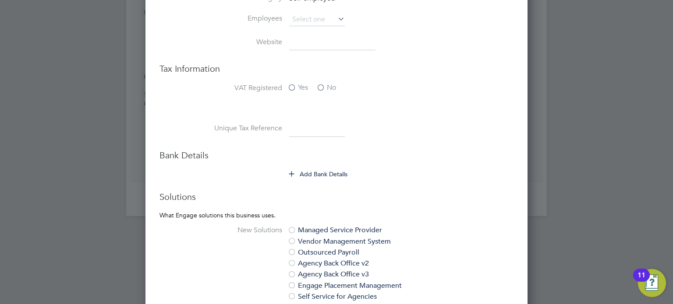
scroll to position [403, 0]
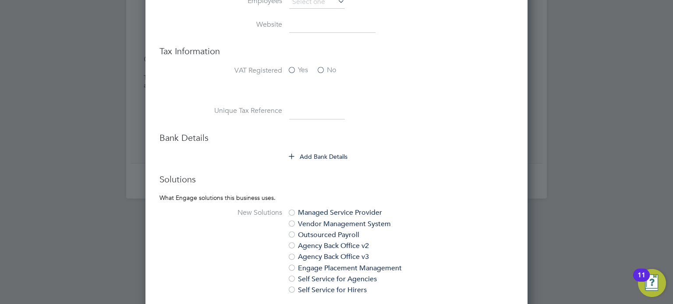
click at [321, 106] on input at bounding box center [317, 112] width 56 height 16
paste input "5121630453"
type input "5121630453"
click at [315, 153] on button "Add Bank Details" at bounding box center [318, 156] width 59 height 9
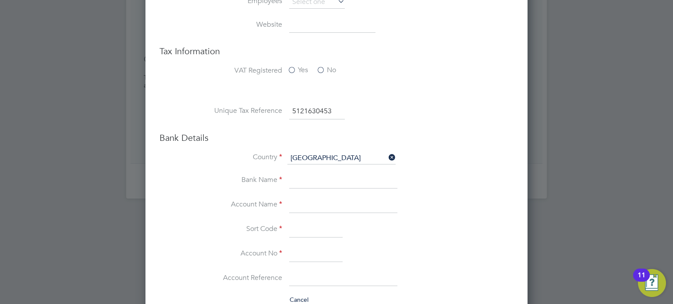
click at [309, 200] on input at bounding box center [343, 206] width 108 height 16
paste input "[PERSON_NAME]"
type input "[PERSON_NAME]"
click at [303, 254] on input at bounding box center [315, 255] width 53 height 16
paste input "31743360"
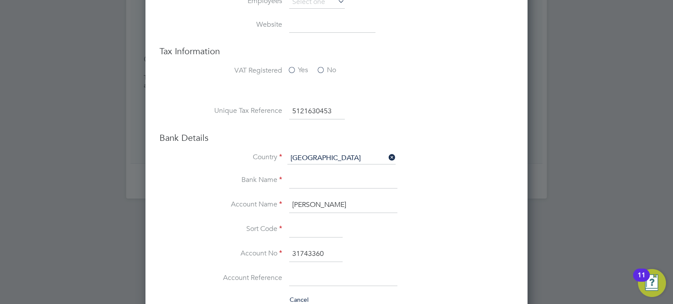
type input "31743360"
click at [302, 226] on input at bounding box center [315, 230] width 53 height 16
paste input "779138"
type input "77-91-38"
click at [301, 178] on input at bounding box center [343, 181] width 108 height 16
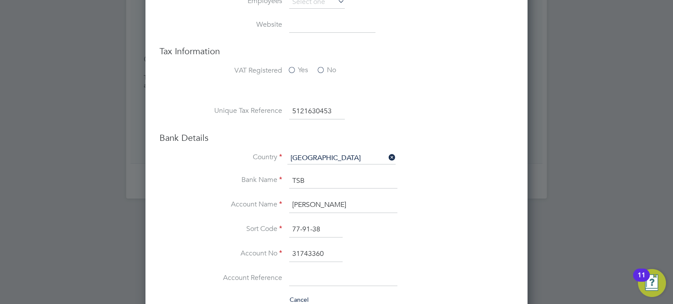
type input "TSB"
click at [564, 216] on div at bounding box center [336, 152] width 673 height 304
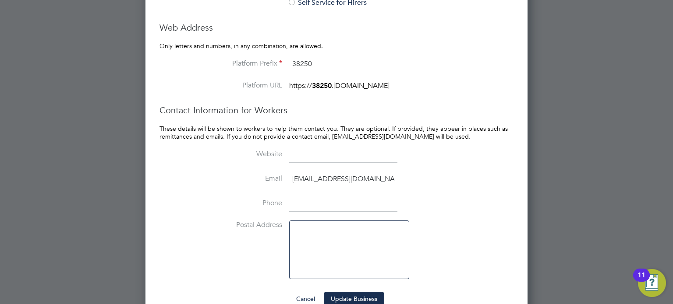
scroll to position [851, 0]
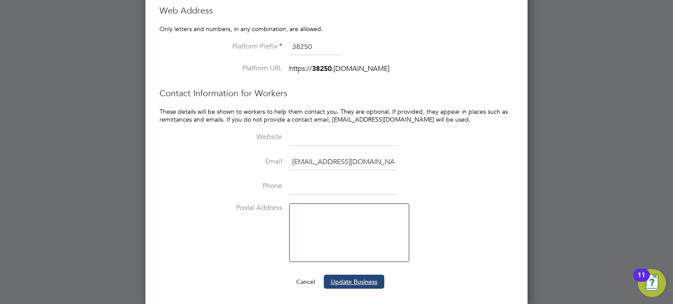
click at [342, 281] on button "Update Business" at bounding box center [354, 282] width 60 height 14
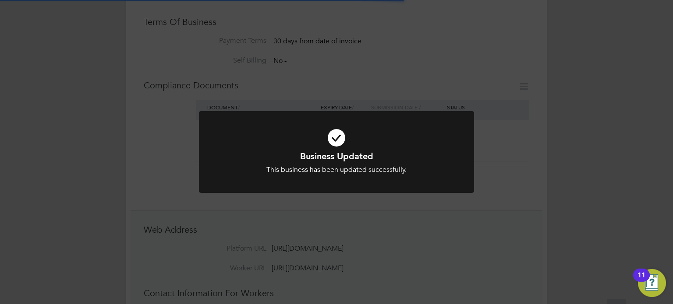
scroll to position [0, 0]
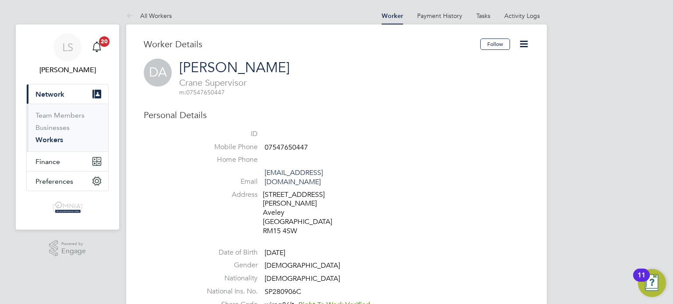
click at [296, 149] on span "07547650447" at bounding box center [286, 147] width 43 height 9
copy span "07547650447"
click at [527, 43] on icon at bounding box center [523, 44] width 11 height 11
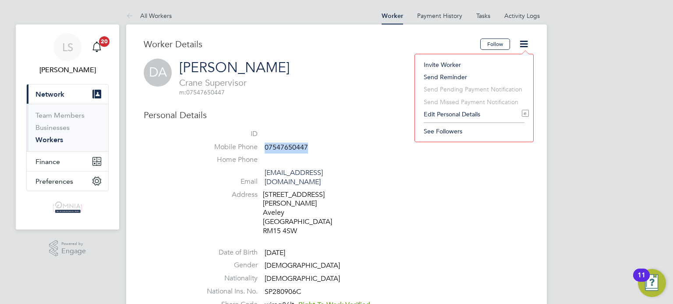
click at [480, 114] on li "Edit Personal Details e" at bounding box center [474, 114] width 110 height 12
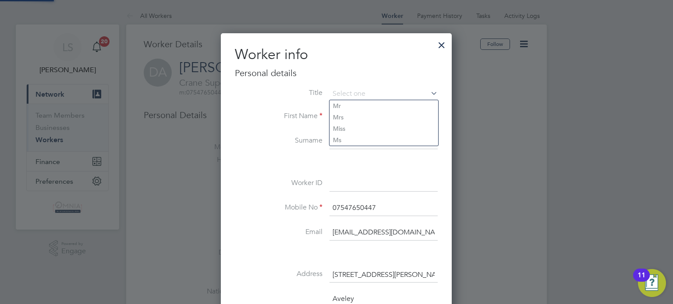
scroll to position [517, 231]
click at [365, 189] on input at bounding box center [383, 184] width 108 height 16
paste input "CIS35973"
type input "CIS35973"
click at [548, 244] on div at bounding box center [336, 152] width 673 height 304
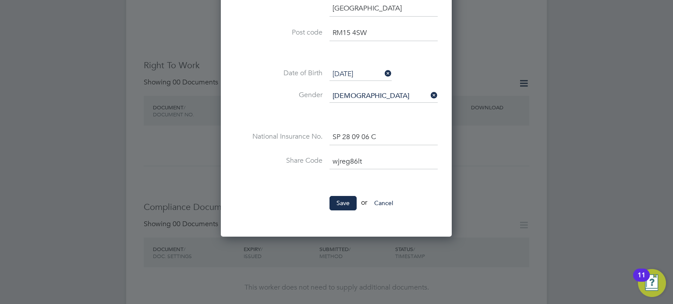
scroll to position [350, 0]
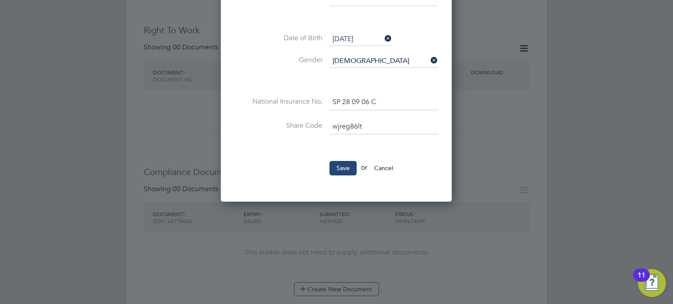
click at [349, 165] on button "Save" at bounding box center [342, 168] width 27 height 14
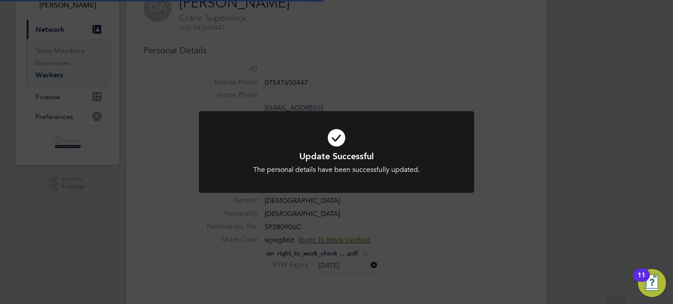
click at [545, 170] on div "Update Successful The personal details have been successfully updated. Cancel O…" at bounding box center [336, 152] width 673 height 304
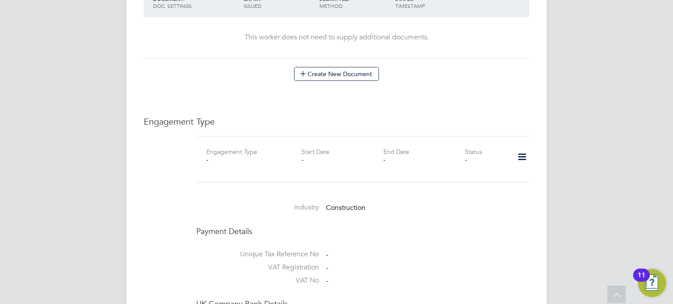
scroll to position [613, 0]
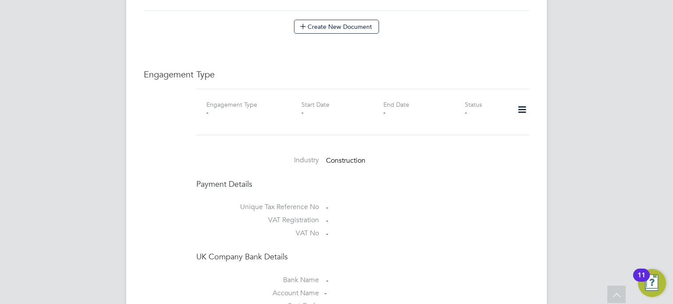
click at [523, 100] on icon at bounding box center [521, 110] width 15 height 20
click at [474, 130] on li "Add Engagement Type" at bounding box center [477, 129] width 99 height 12
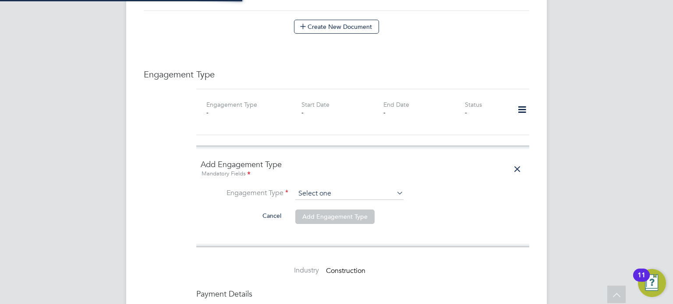
click at [336, 181] on div "All Workers Worker Payment History Tasks Activity Logs Worker Payment History T…" at bounding box center [336, 26] width 421 height 1265
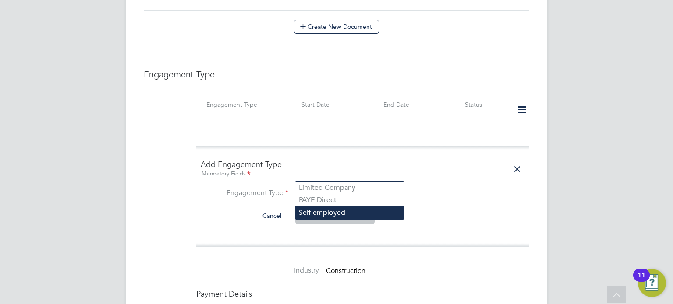
click at [332, 212] on li "Self-employed" at bounding box center [349, 213] width 109 height 13
type input "Self-employed"
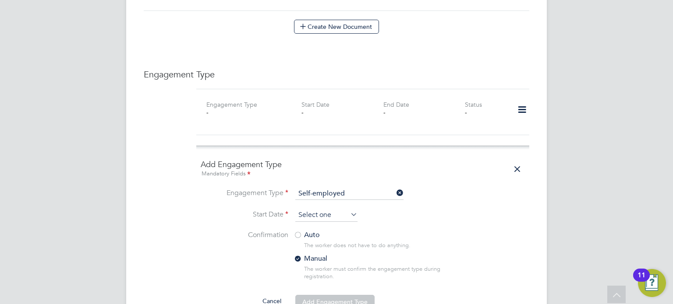
click at [325, 209] on input at bounding box center [326, 215] width 62 height 13
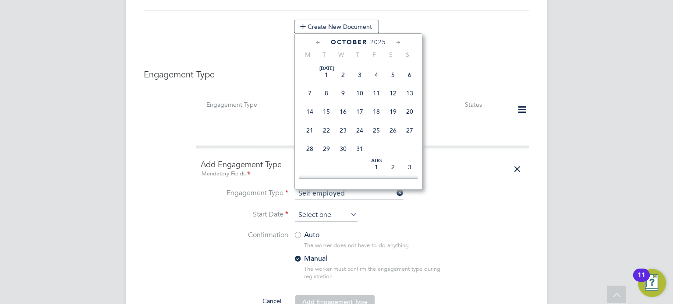
scroll to position [248, 0]
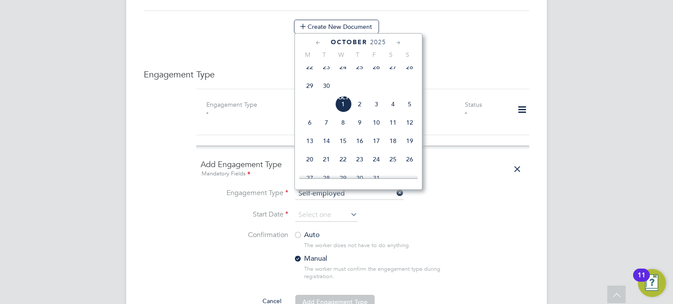
click at [347, 113] on span "[DATE]" at bounding box center [343, 104] width 17 height 17
type input "[DATE]"
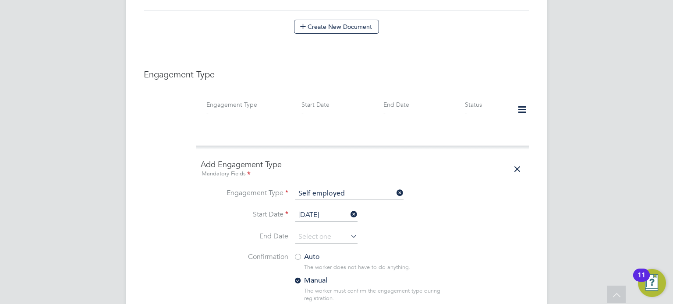
click at [300, 254] on div at bounding box center [297, 258] width 9 height 9
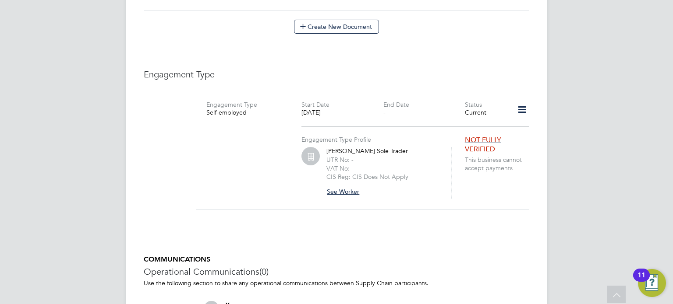
click at [351, 185] on button "See Worker" at bounding box center [346, 192] width 40 height 14
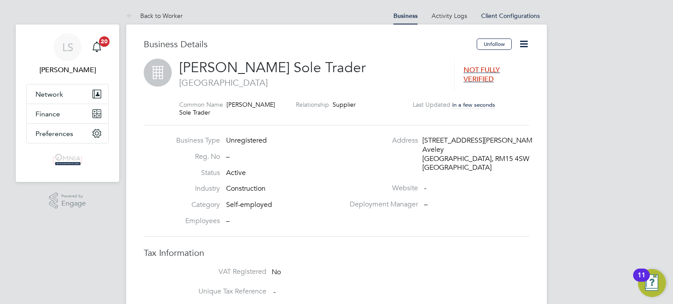
click at [521, 48] on icon at bounding box center [523, 44] width 11 height 11
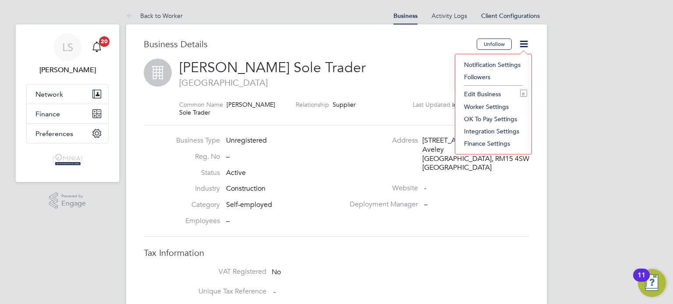
click at [481, 95] on li "Edit Business e" at bounding box center [493, 94] width 67 height 12
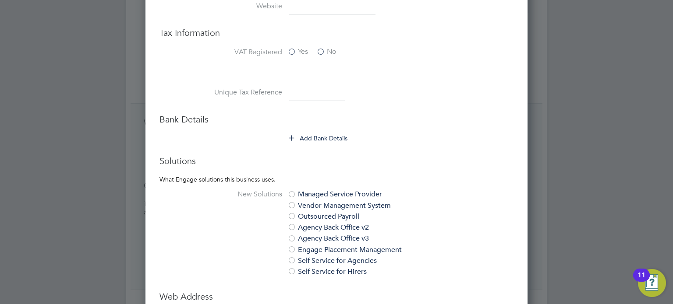
scroll to position [438, 0]
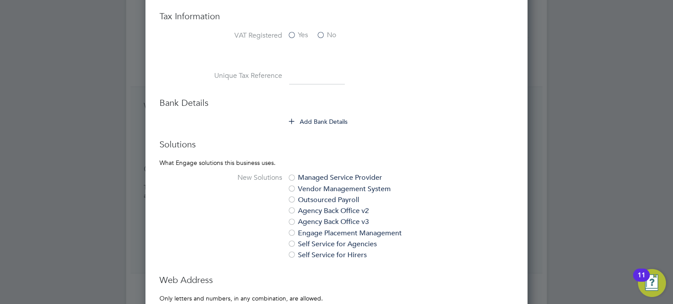
click at [312, 74] on input at bounding box center [317, 77] width 56 height 16
paste input "9787999910"
type input "9787999910"
click at [321, 124] on button "Add Bank Details" at bounding box center [318, 121] width 59 height 9
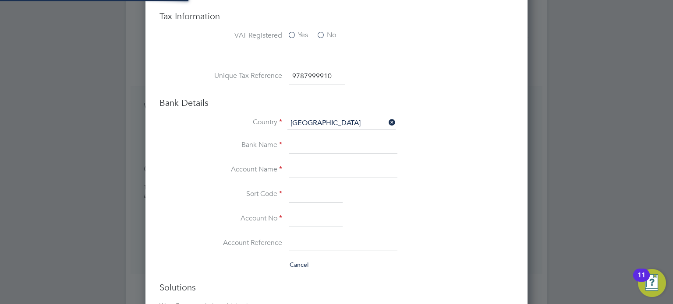
scroll to position [1123, 382]
click at [318, 163] on input at bounding box center [343, 171] width 108 height 16
paste input "[PERSON_NAME]"
type input "[PERSON_NAME]"
click at [306, 217] on input at bounding box center [315, 220] width 53 height 16
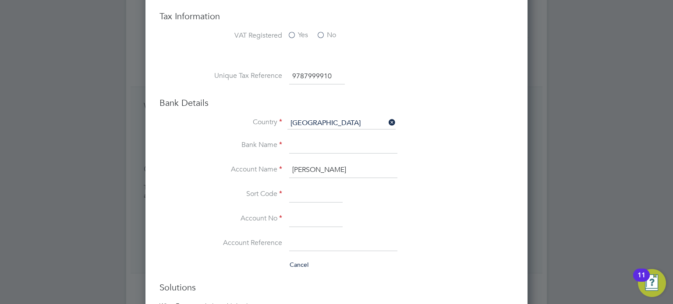
paste input "23364224"
type input "23364224"
click at [329, 182] on li "Account Name Daniel Kofi Amankwah" at bounding box center [353, 175] width 319 height 25
click at [325, 187] on input at bounding box center [315, 195] width 53 height 16
paste input "206790"
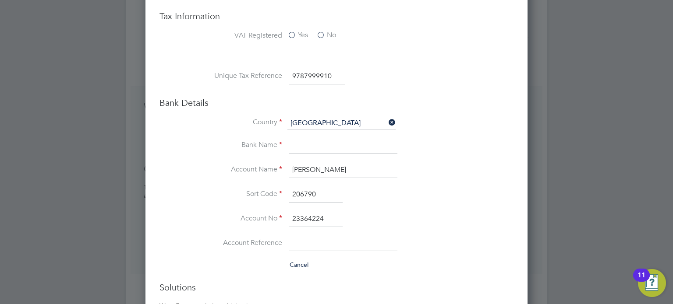
type input "20-67-90"
click at [334, 145] on input at bounding box center [343, 146] width 108 height 16
type input "Barclays"
click at [527, 186] on div "Edit Business Mandatory Fields Business Details Country United Kingdom Companie…" at bounding box center [336, 157] width 382 height 1124
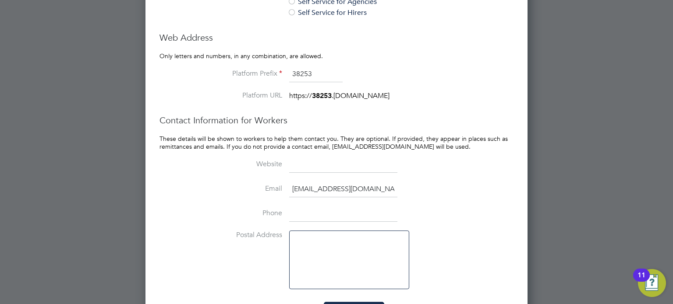
scroll to position [851, 0]
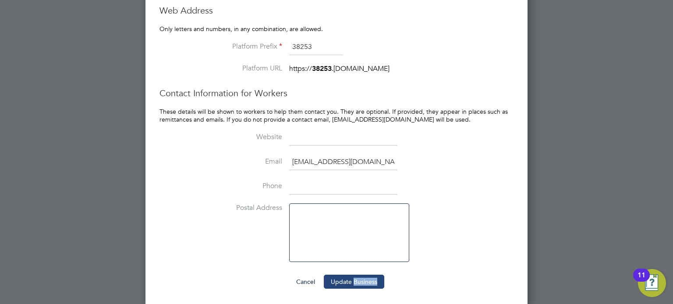
drag, startPoint x: 361, startPoint y: 291, endPoint x: 354, endPoint y: 286, distance: 8.8
click at [353, 280] on button "Update Business" at bounding box center [354, 282] width 60 height 14
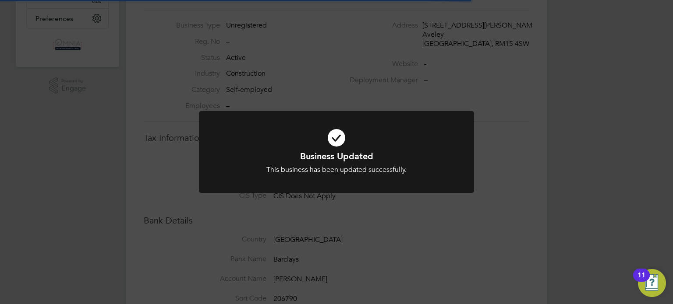
scroll to position [0, 0]
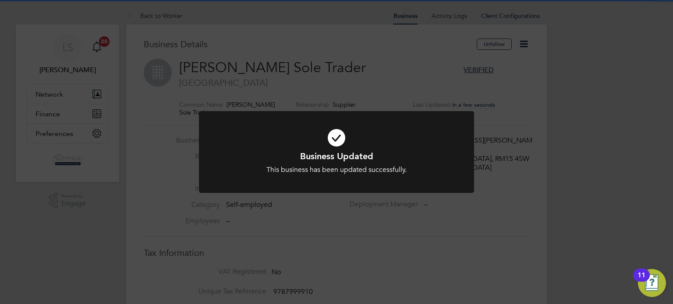
click at [354, 274] on div "Business Updated This business has been updated successfully. Cancel Okay" at bounding box center [336, 152] width 673 height 304
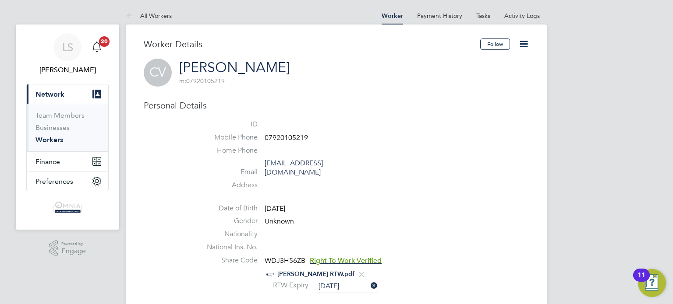
click at [284, 135] on span "07920105219" at bounding box center [286, 138] width 43 height 9
copy span "07920105219"
click at [519, 47] on icon at bounding box center [523, 44] width 11 height 11
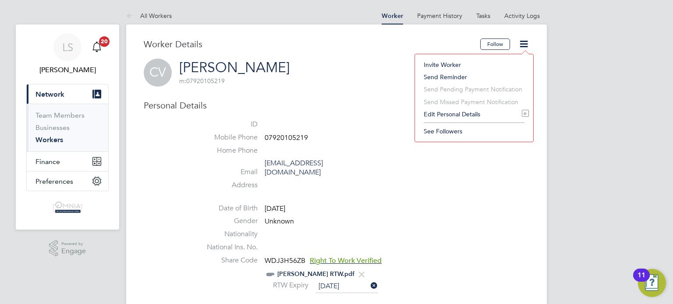
click at [467, 107] on li "Send Missed Payment Notification" at bounding box center [474, 102] width 110 height 12
click at [467, 111] on li "Edit Personal Details e" at bounding box center [474, 114] width 110 height 12
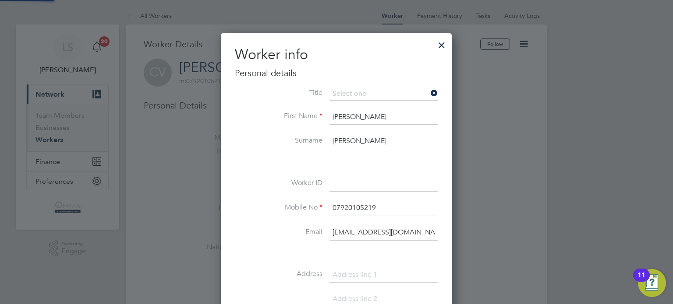
scroll to position [492, 231]
click at [354, 183] on input at bounding box center [383, 184] width 108 height 16
paste input "CIS34268"
type input "CIS34268"
click at [569, 224] on div at bounding box center [336, 152] width 673 height 304
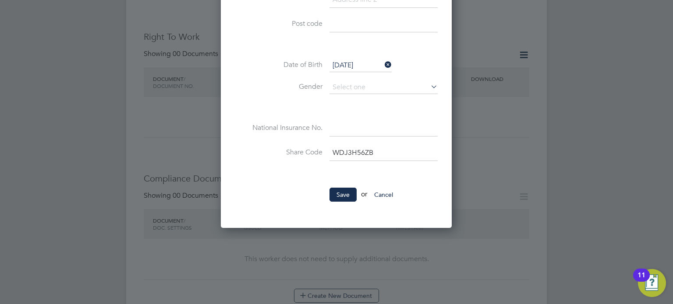
scroll to position [315, 0]
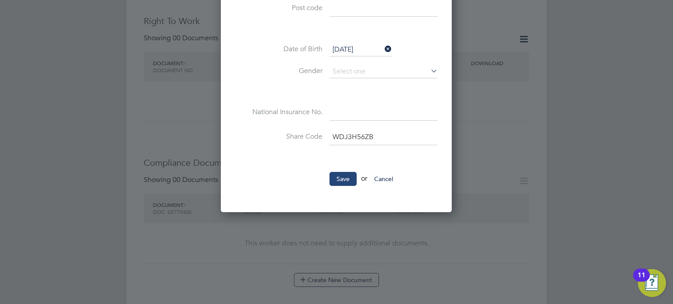
click at [350, 181] on button "Save" at bounding box center [342, 179] width 27 height 14
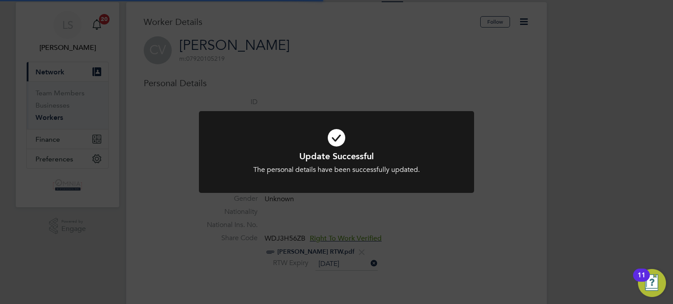
scroll to position [0, 0]
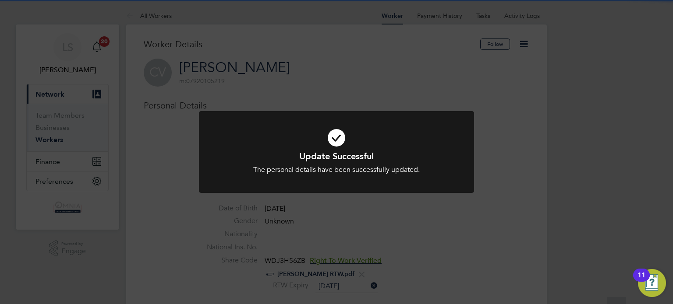
click at [529, 137] on div "Update Successful The personal details have been successfully updated. Cancel O…" at bounding box center [336, 152] width 673 height 304
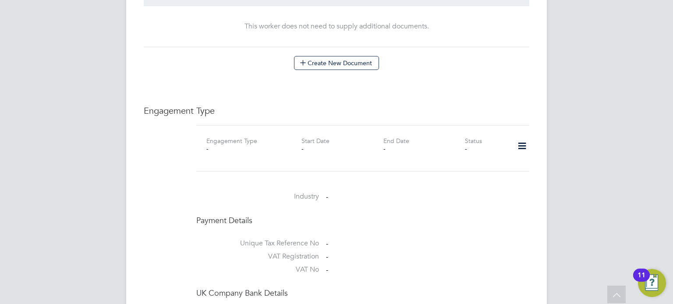
scroll to position [543, 0]
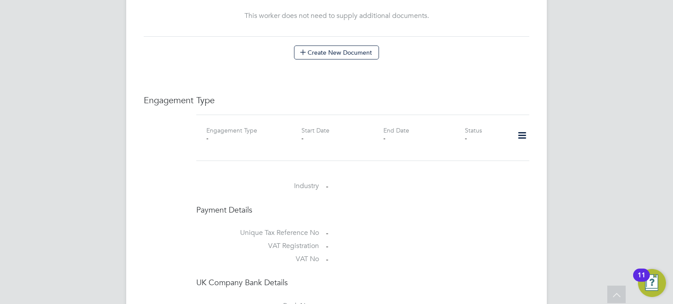
click at [525, 129] on icon at bounding box center [521, 136] width 15 height 20
click at [479, 161] on li "Add Engagement Type" at bounding box center [477, 164] width 99 height 12
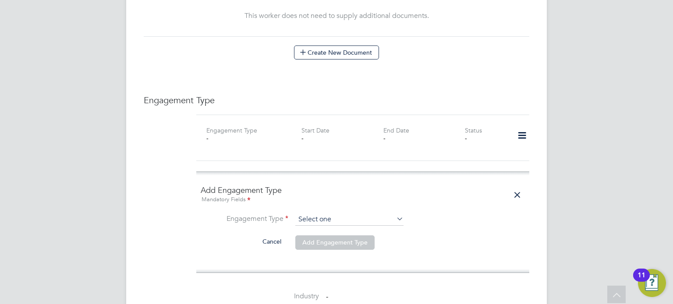
click at [340, 215] on input at bounding box center [349, 220] width 108 height 12
click at [321, 244] on li "Self-employed" at bounding box center [349, 248] width 109 height 13
type input "Self-employed"
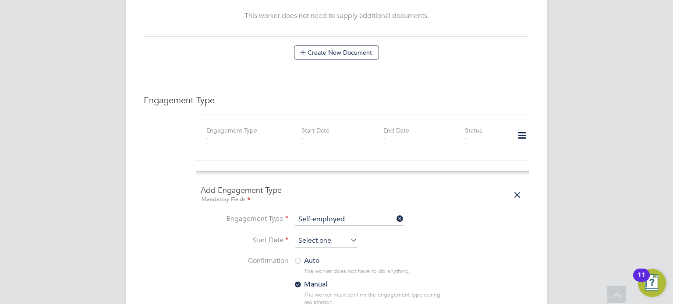
click at [321, 235] on input at bounding box center [326, 241] width 62 height 13
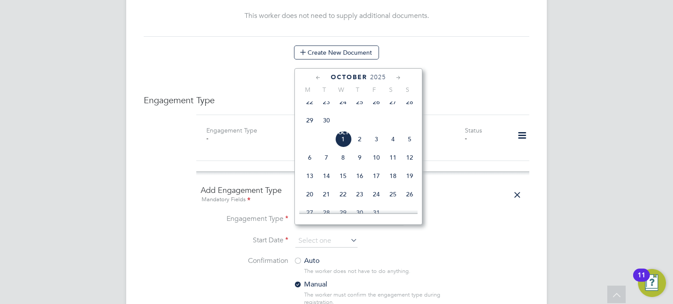
click at [345, 146] on span "Oct 1" at bounding box center [343, 139] width 17 height 17
type input "01 Oct 2025"
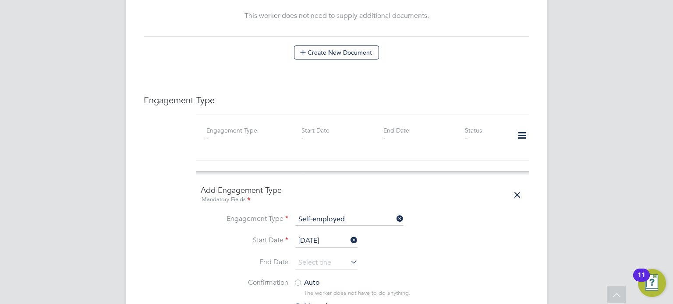
click at [296, 279] on div at bounding box center [297, 283] width 9 height 9
click at [598, 221] on div "LS Lauren Southern Notifications 20 Applications: Current page: Network Team Me…" at bounding box center [336, 131] width 673 height 1349
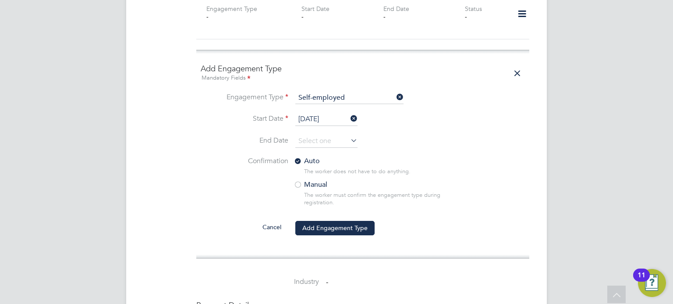
scroll to position [736, 0]
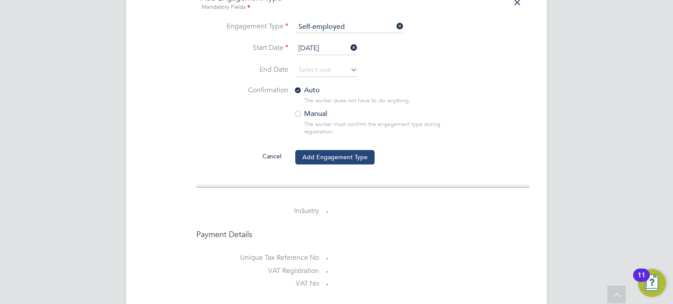
click at [359, 150] on button "Add Engagement Type" at bounding box center [334, 157] width 79 height 14
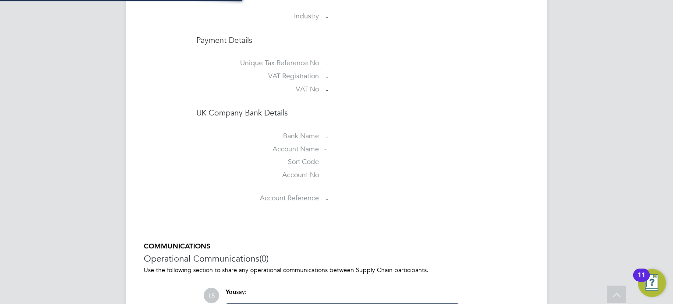
scroll to position [684, 0]
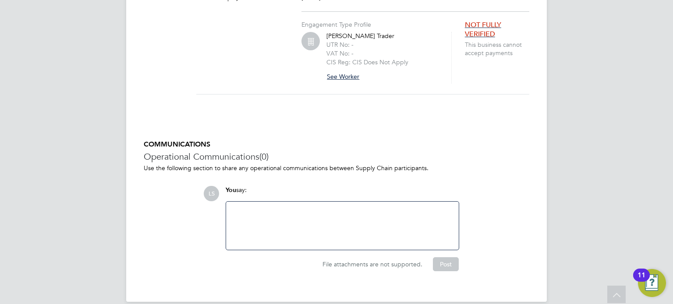
click at [332, 70] on button "See Worker" at bounding box center [346, 77] width 40 height 14
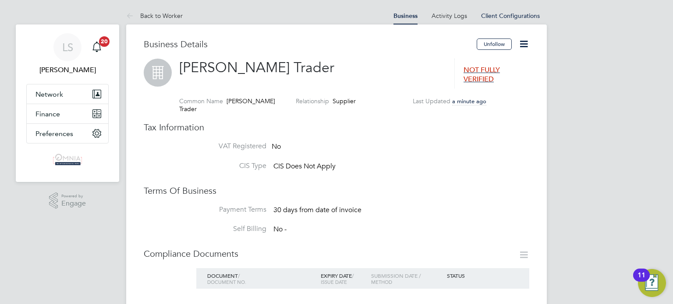
click at [527, 44] on icon at bounding box center [523, 44] width 11 height 11
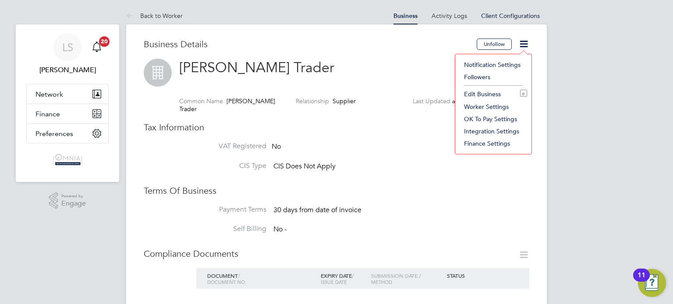
click at [481, 90] on li "Edit Business e" at bounding box center [493, 94] width 67 height 12
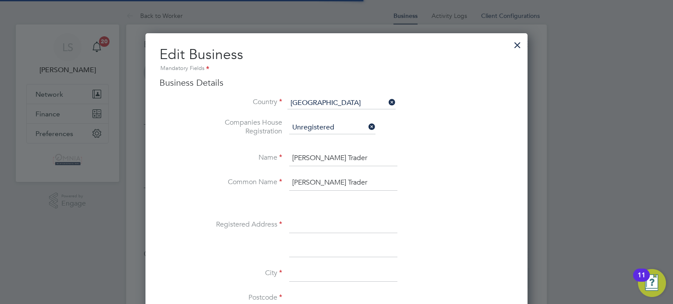
scroll to position [980, 382]
click at [304, 226] on input at bounding box center [343, 226] width 108 height 16
paste input "Flat 6 495"
type input "Flat 6 495"
click at [300, 297] on input at bounding box center [343, 299] width 108 height 16
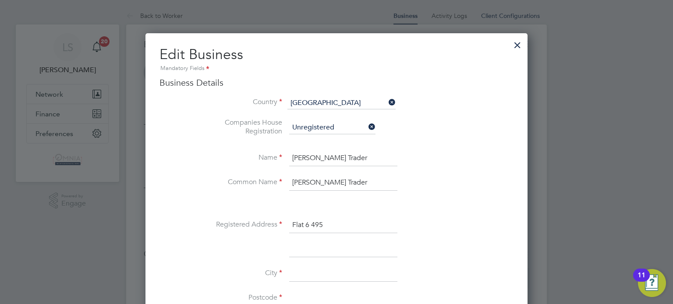
paste input "E11 4PG"
type input "E11 4PG"
click at [317, 269] on input at bounding box center [343, 274] width 108 height 16
type input "London"
click at [587, 206] on div at bounding box center [336, 152] width 673 height 304
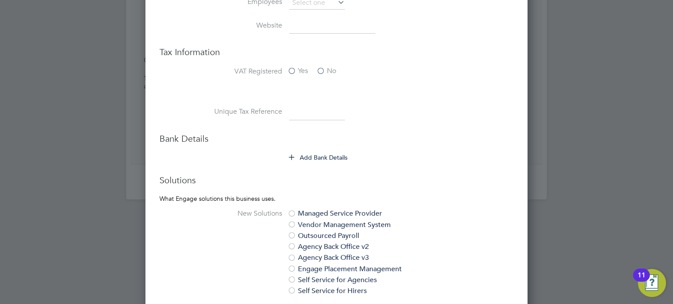
scroll to position [403, 0]
click at [306, 104] on input at bounding box center [317, 112] width 56 height 16
paste input "6010766389"
type input "6010766389"
click at [307, 158] on button "Add Bank Details" at bounding box center [318, 156] width 59 height 9
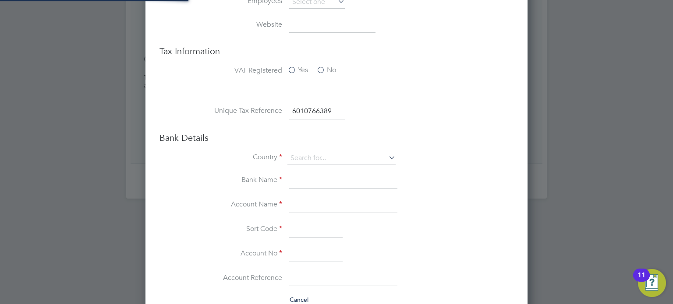
type input "United Kingdom"
click at [329, 201] on input at bounding box center [343, 206] width 108 height 16
paste input "C Vasile"
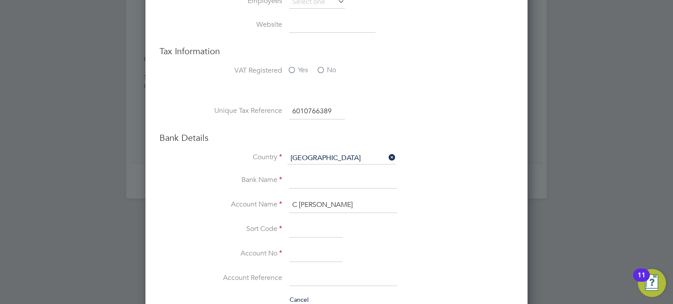
type input "C Vasile"
click at [297, 255] on input at bounding box center [315, 255] width 53 height 16
paste input "70146579"
type input "70146579"
click at [319, 223] on input at bounding box center [315, 230] width 53 height 16
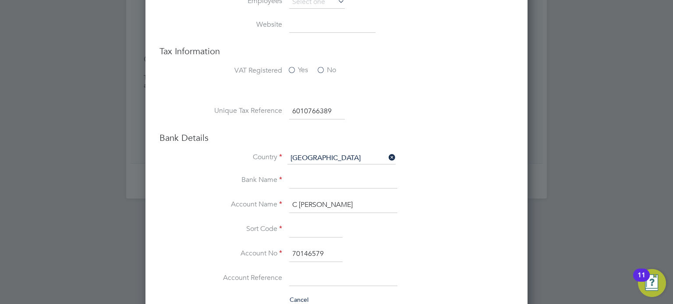
paste input "208915"
type input "20-89-15"
click at [324, 169] on li "Country United Kingdom" at bounding box center [353, 162] width 319 height 21
click at [315, 177] on input at bounding box center [343, 181] width 108 height 16
type input "Barclays"
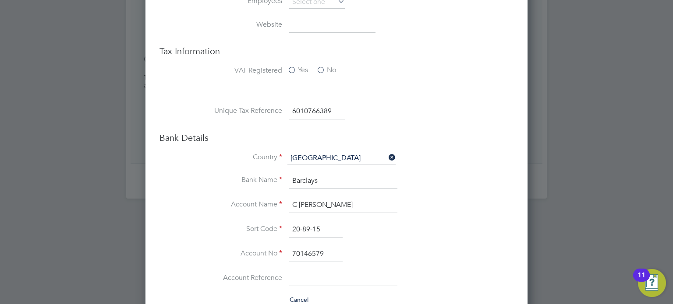
click at [542, 207] on div at bounding box center [336, 152] width 673 height 304
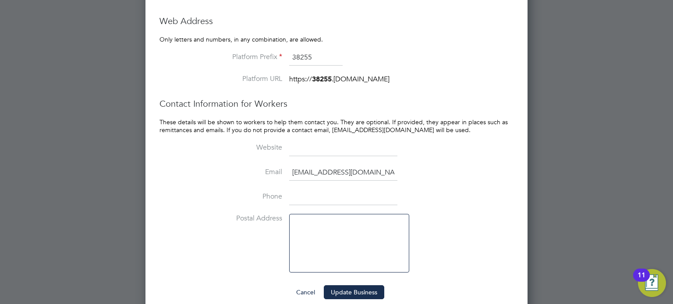
scroll to position [851, 0]
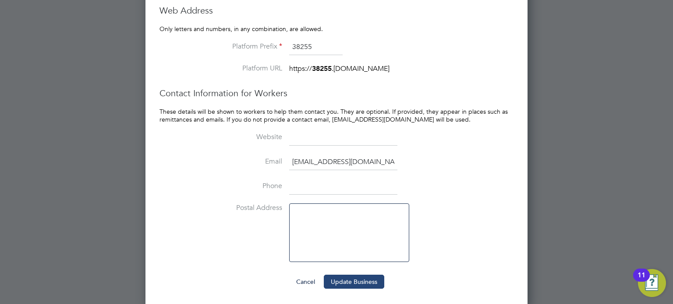
click at [349, 285] on button "Update Business" at bounding box center [354, 282] width 60 height 14
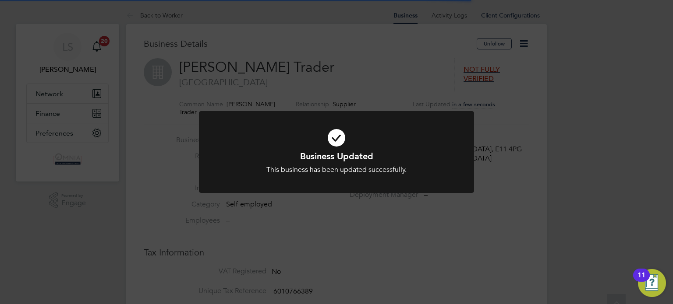
scroll to position [0, 0]
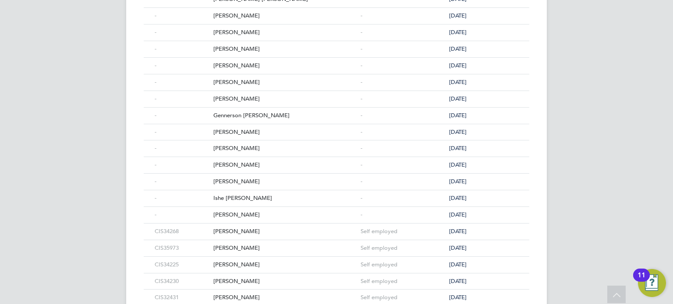
scroll to position [333, 0]
click at [224, 197] on div "[PERSON_NAME]" at bounding box center [284, 198] width 147 height 16
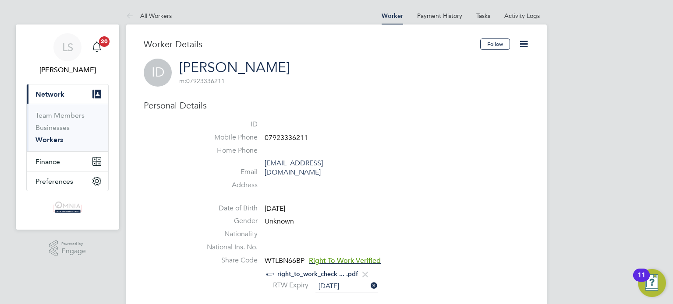
click at [224, 204] on label "Date of Birth" at bounding box center [226, 208] width 61 height 9
